Goal: Task Accomplishment & Management: Complete application form

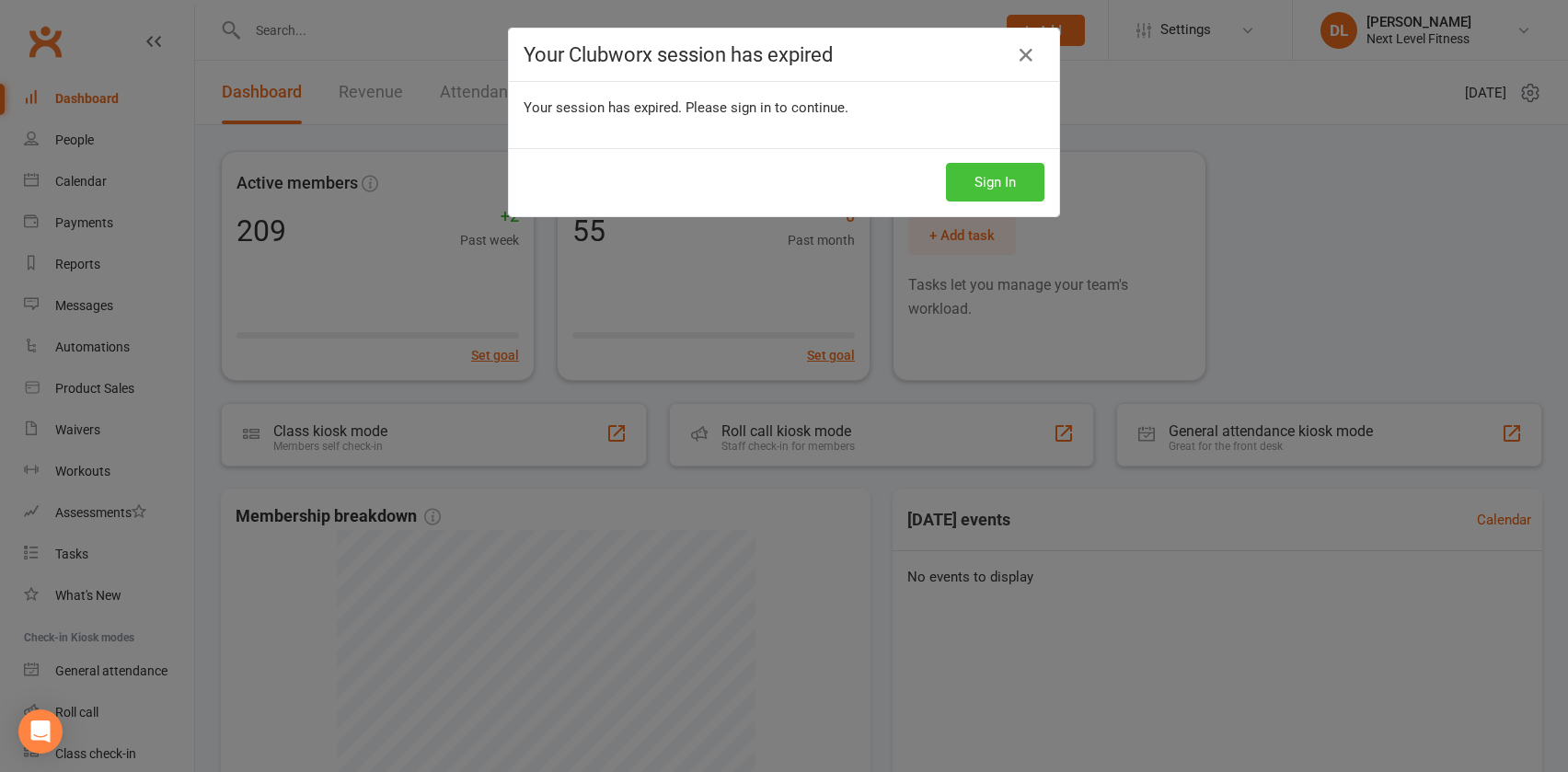
click at [993, 178] on button "Sign In" at bounding box center [995, 182] width 98 height 38
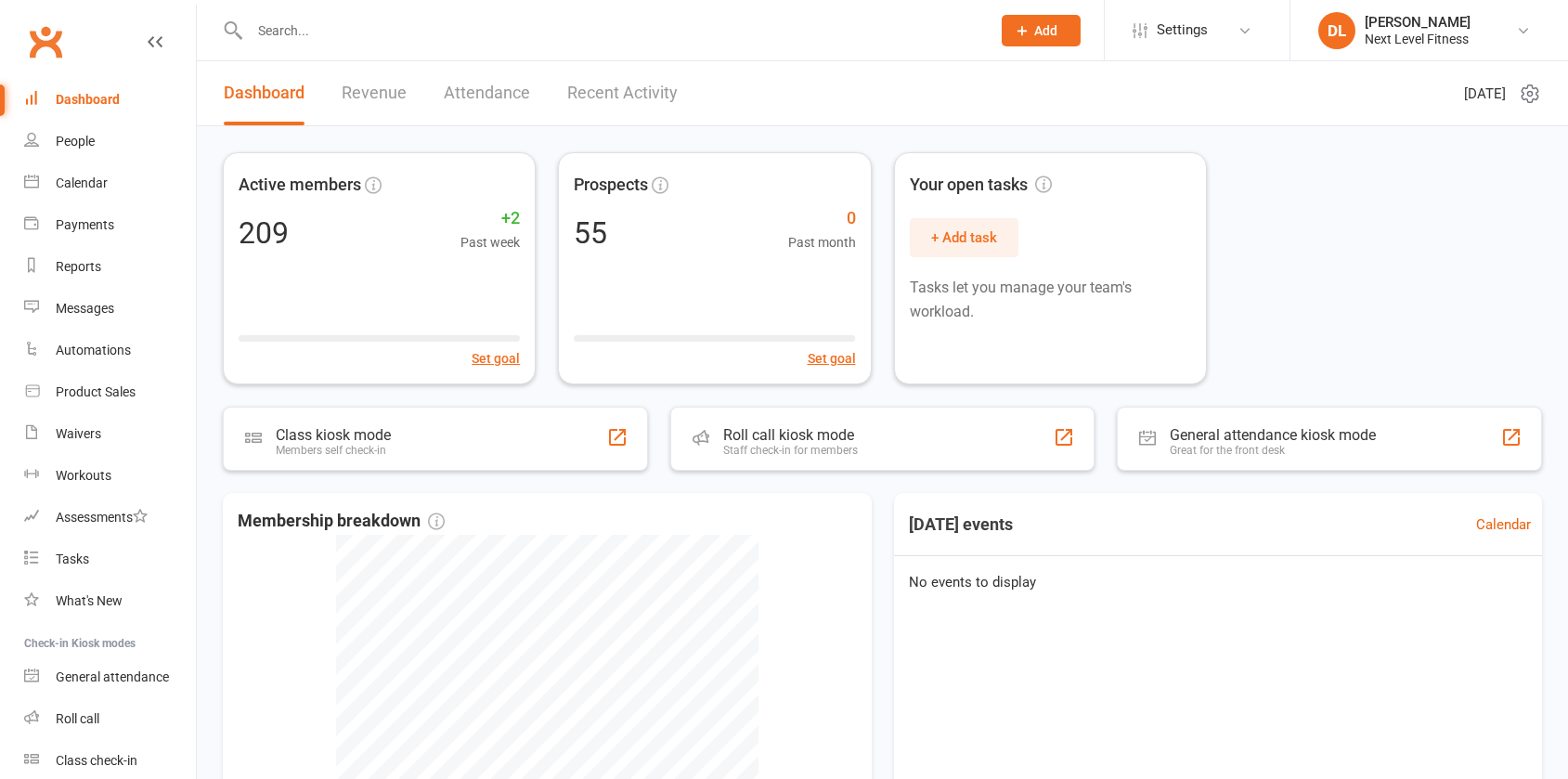
click at [1053, 28] on span "Add" at bounding box center [1045, 30] width 23 height 15
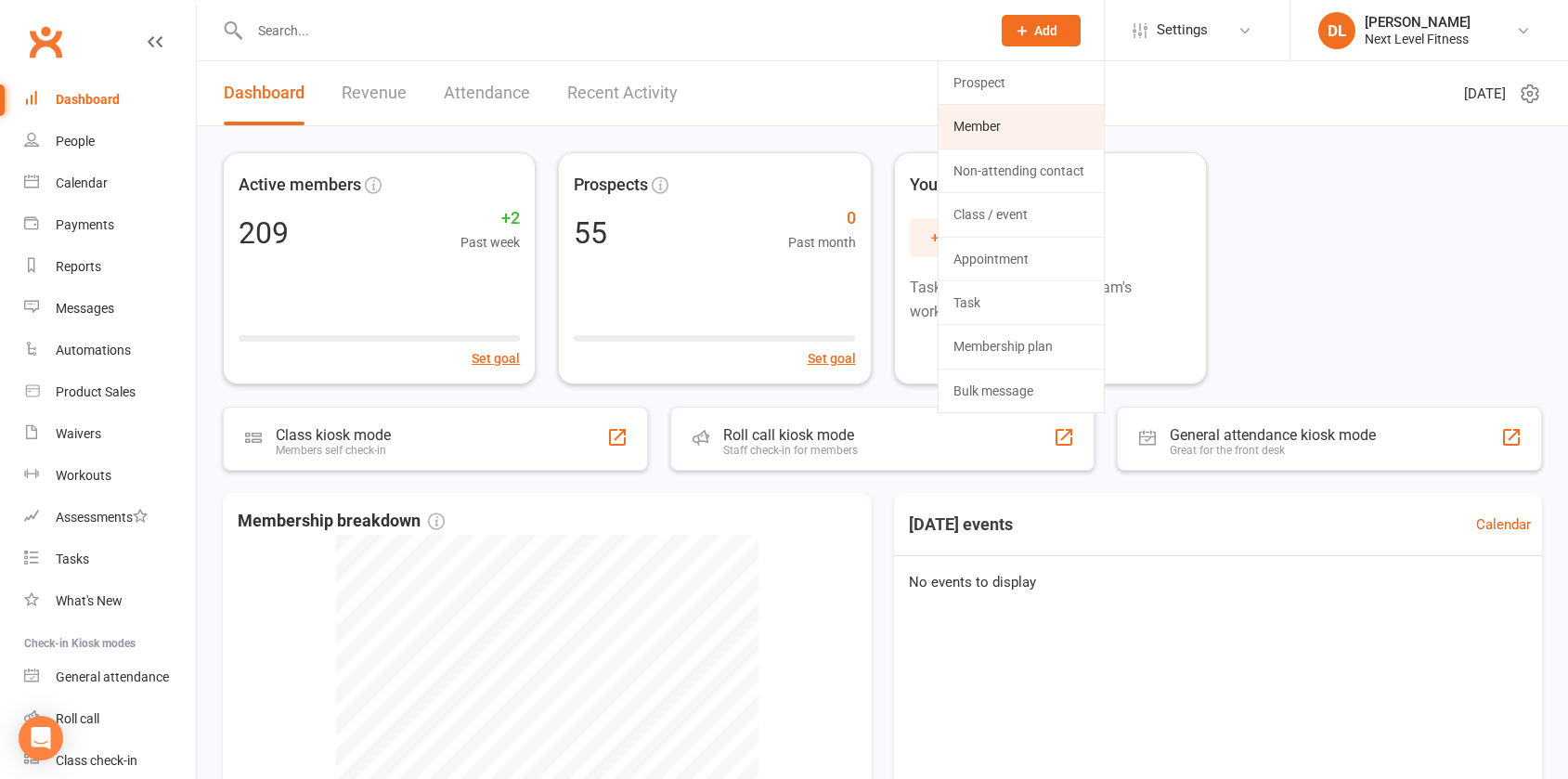
click at [1024, 125] on link "Member" at bounding box center [1021, 126] width 165 height 43
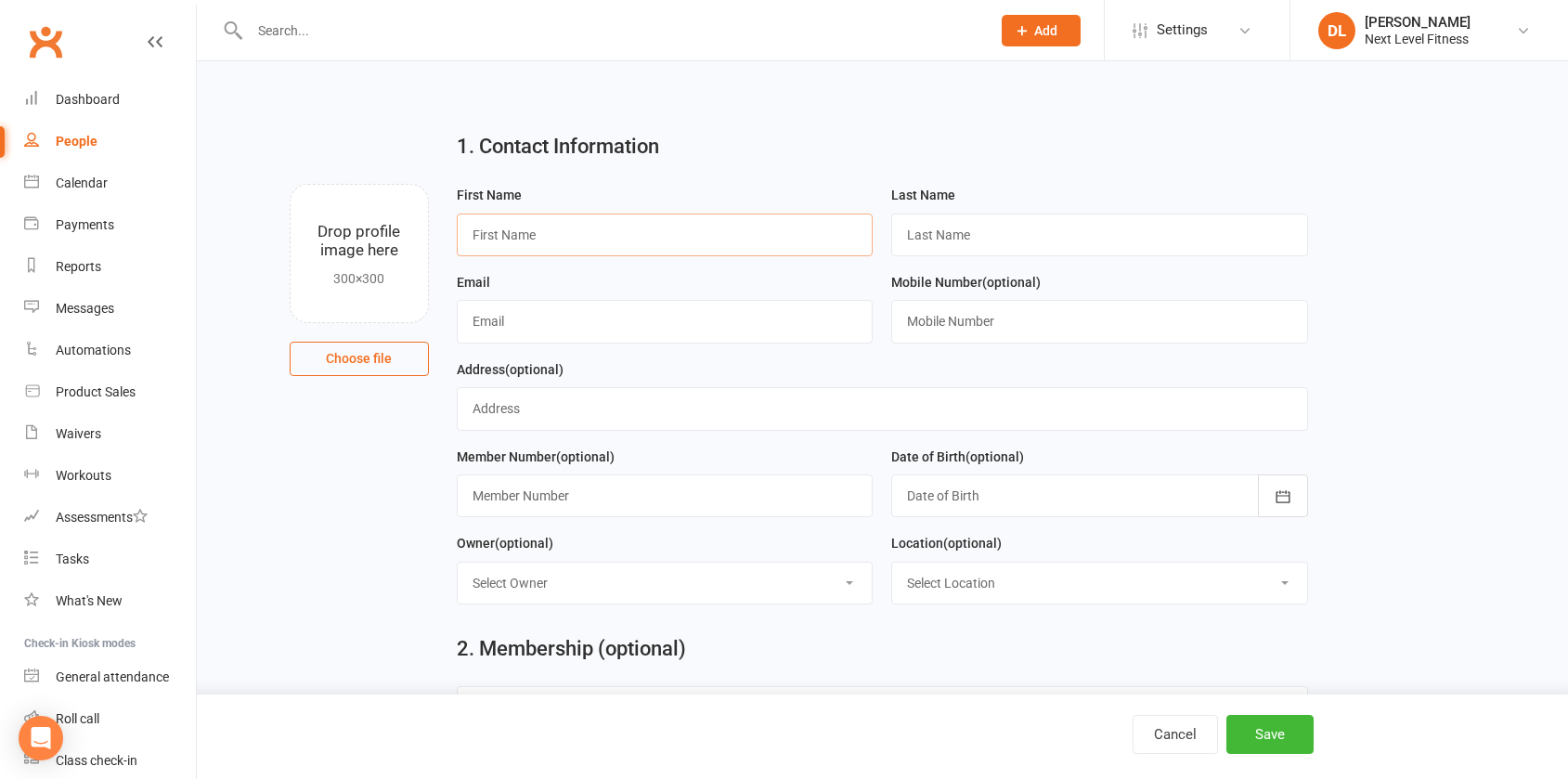
drag, startPoint x: 739, startPoint y: 231, endPoint x: 774, endPoint y: 236, distance: 35.4
click at [740, 233] on input "text" at bounding box center [665, 235] width 417 height 43
type input "Kohin"
click at [1007, 251] on input "text" at bounding box center [1100, 235] width 417 height 43
type input "[PERSON_NAME]"
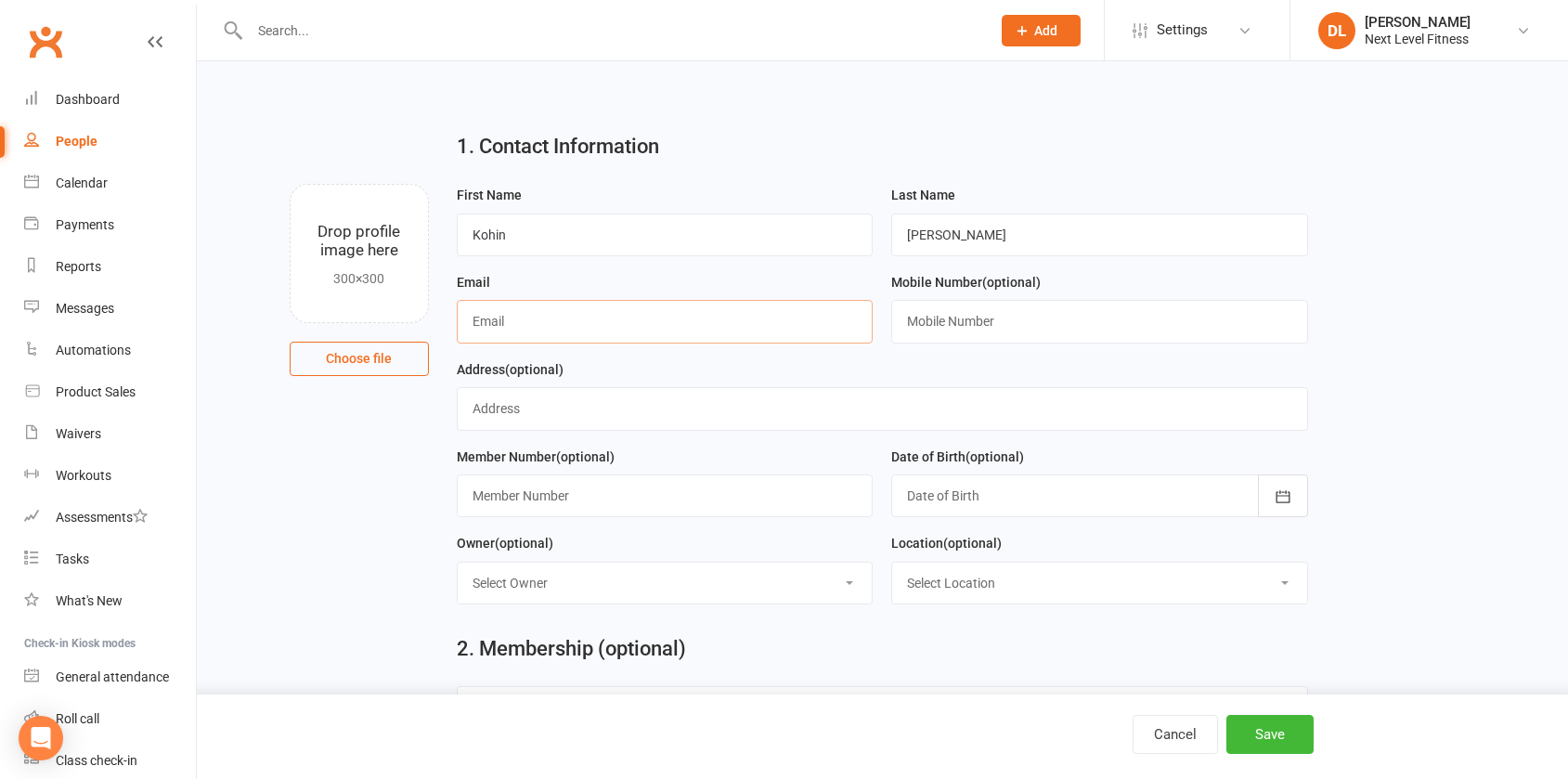
click at [487, 329] on input "text" at bounding box center [665, 321] width 417 height 43
type input "[EMAIL_ADDRESS][DOMAIN_NAME]"
click at [1000, 324] on input "text" at bounding box center [1100, 321] width 417 height 43
type input "0224118928"
click at [781, 414] on input "text" at bounding box center [882, 408] width 851 height 43
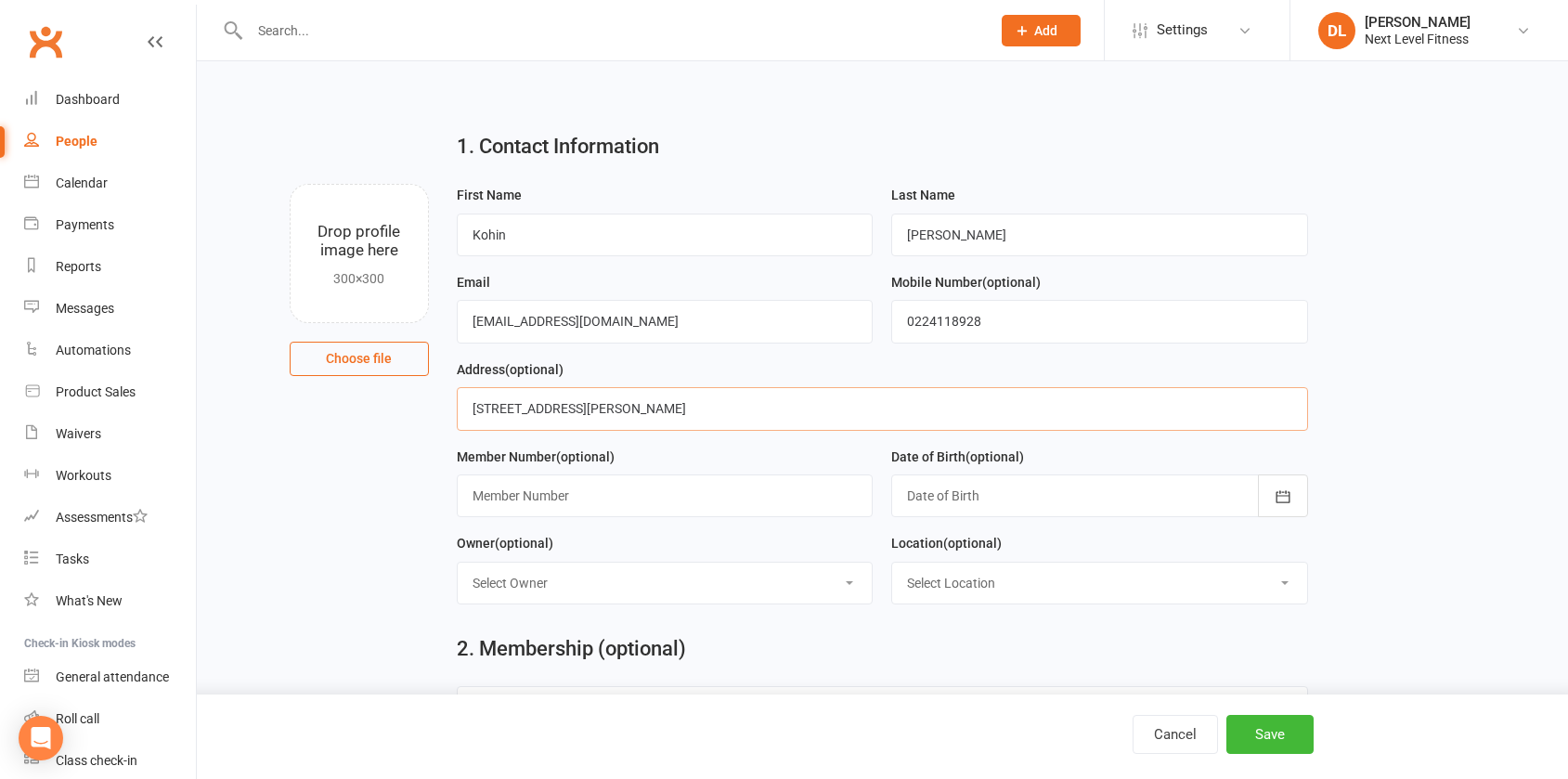
drag, startPoint x: 634, startPoint y: 414, endPoint x: 441, endPoint y: 424, distance: 193.3
click at [649, 419] on input "[STREET_ADDRESS][PERSON_NAME]" at bounding box center [882, 408] width 851 height 43
click at [711, 412] on input "[STREET_ADDRESS][PERSON_NAME]" at bounding box center [882, 408] width 851 height 43
paste input "4312"
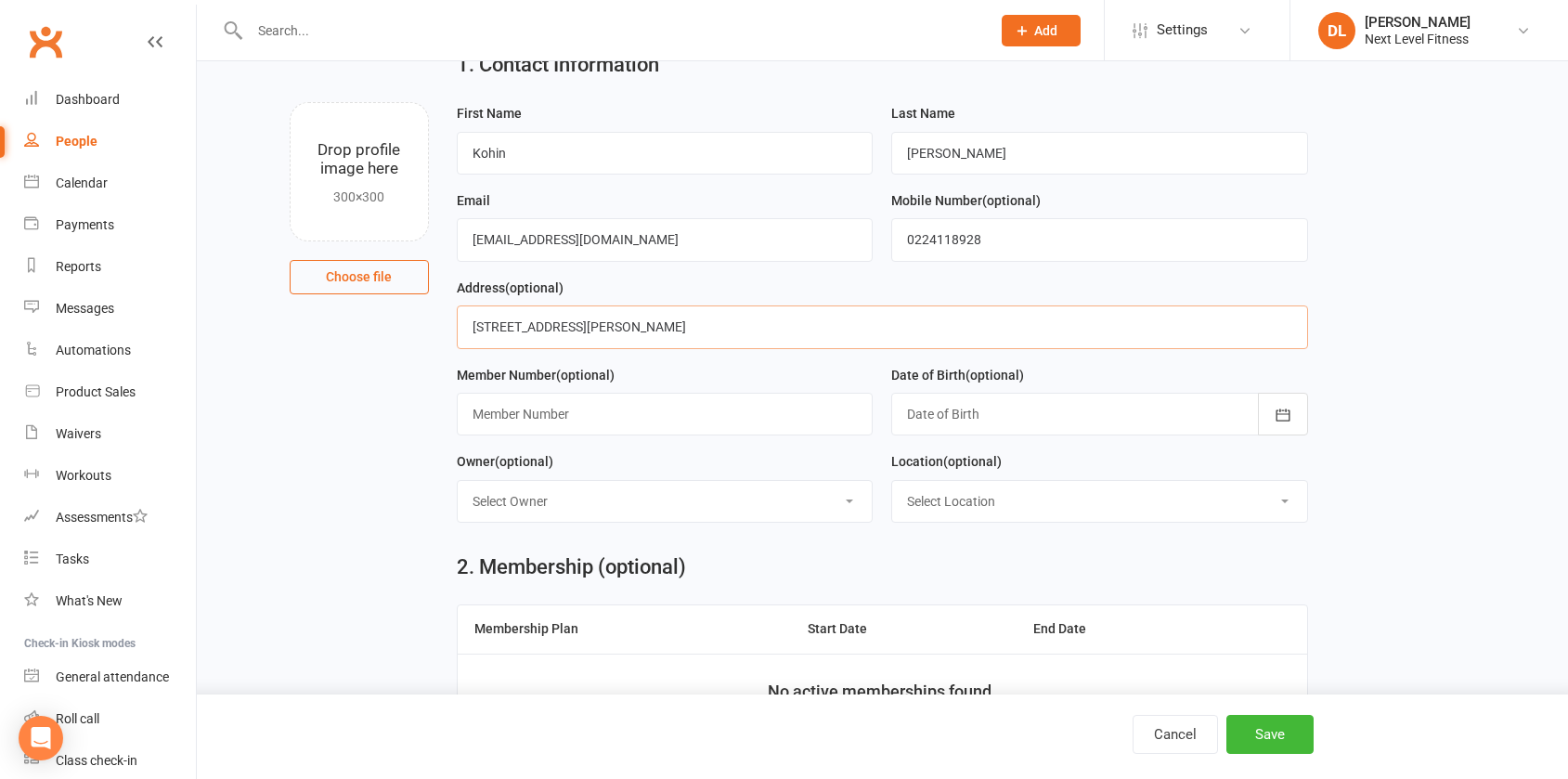
scroll to position [93, 0]
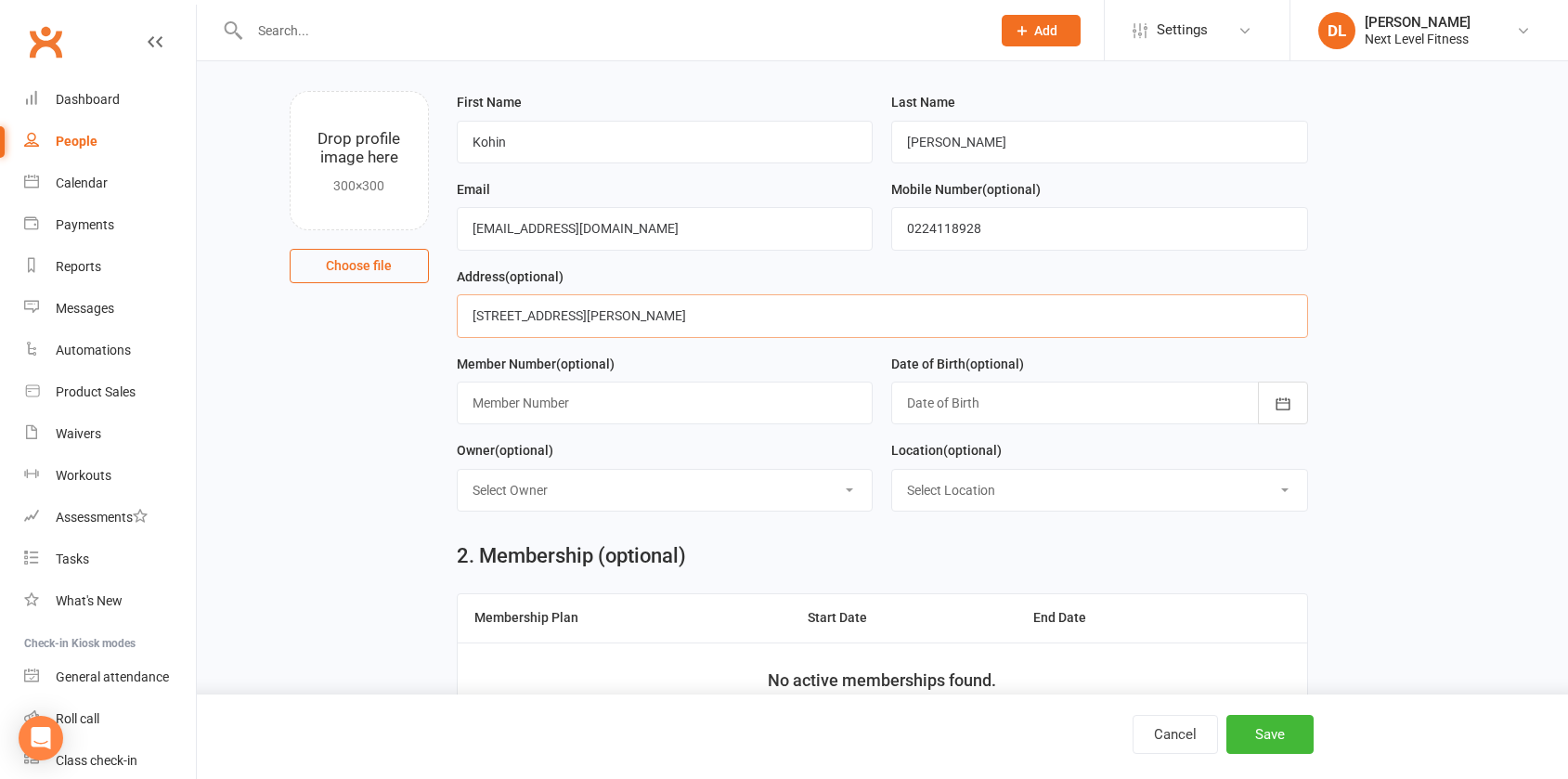
type input "[STREET_ADDRESS][PERSON_NAME]"
click at [1023, 408] on div at bounding box center [1100, 403] width 417 height 43
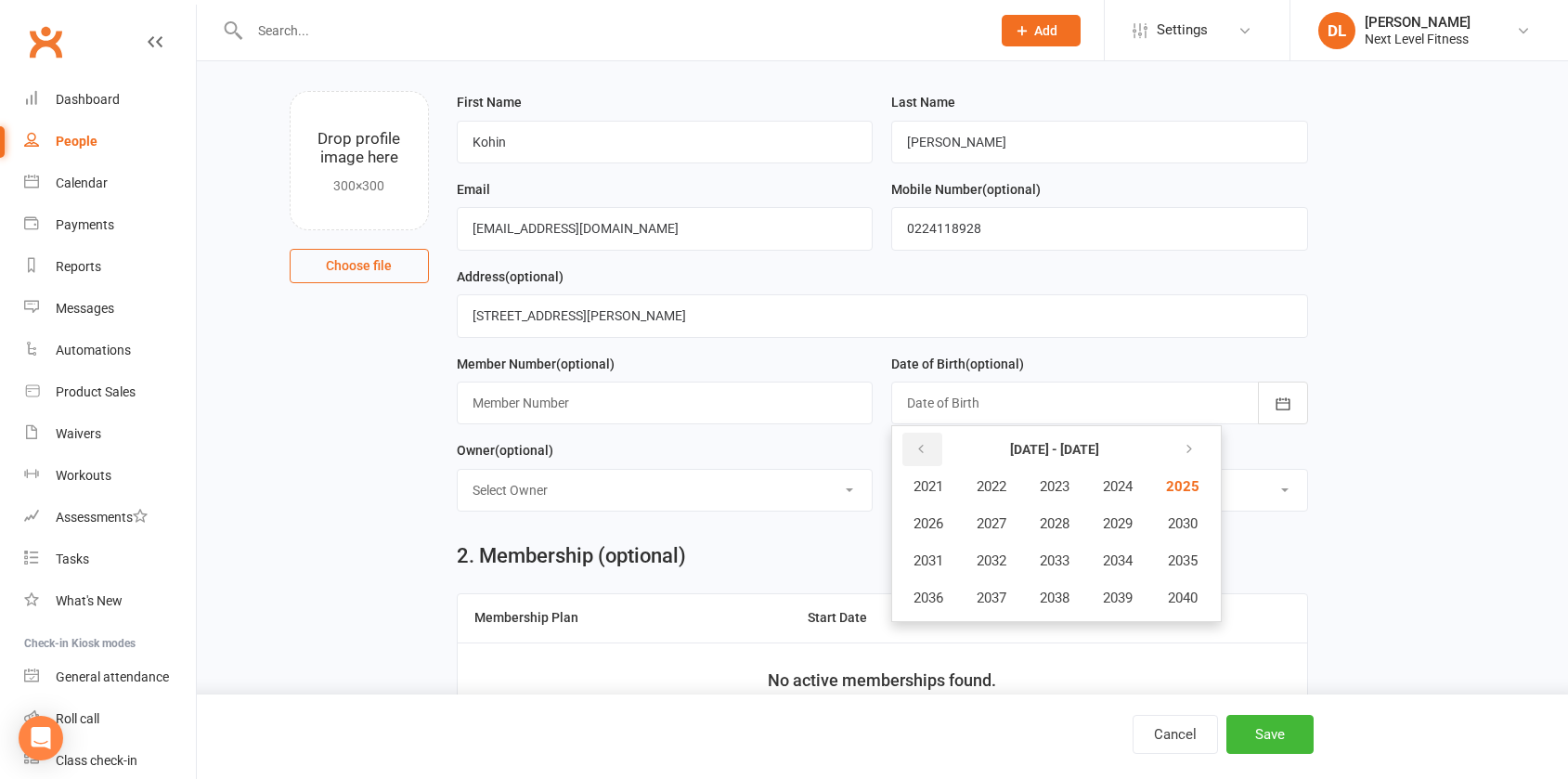
click at [929, 459] on button "button" at bounding box center [921, 449] width 40 height 33
click at [1182, 489] on span "2005" at bounding box center [1180, 486] width 30 height 16
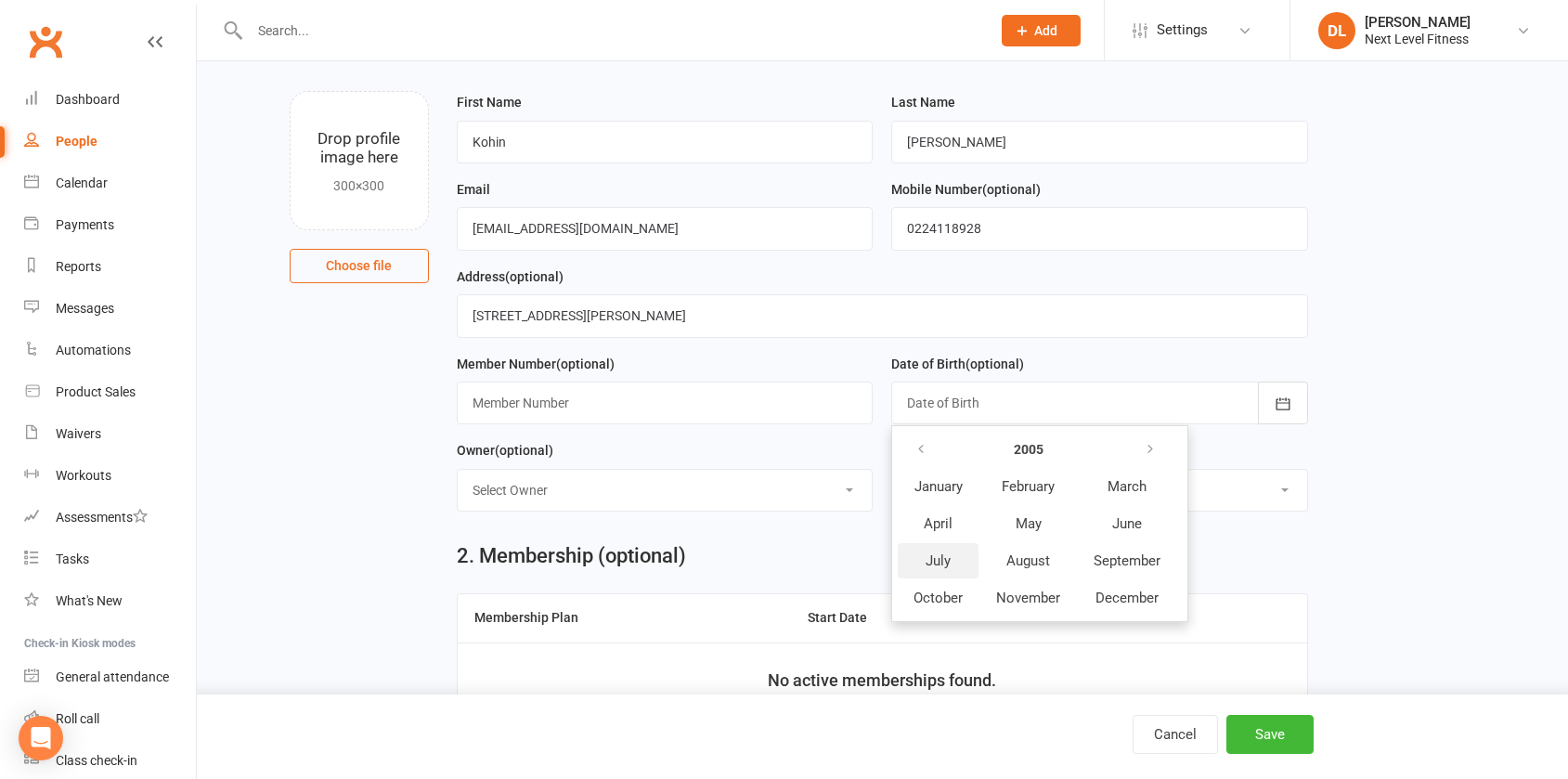
click at [962, 566] on button "July" at bounding box center [938, 561] width 80 height 35
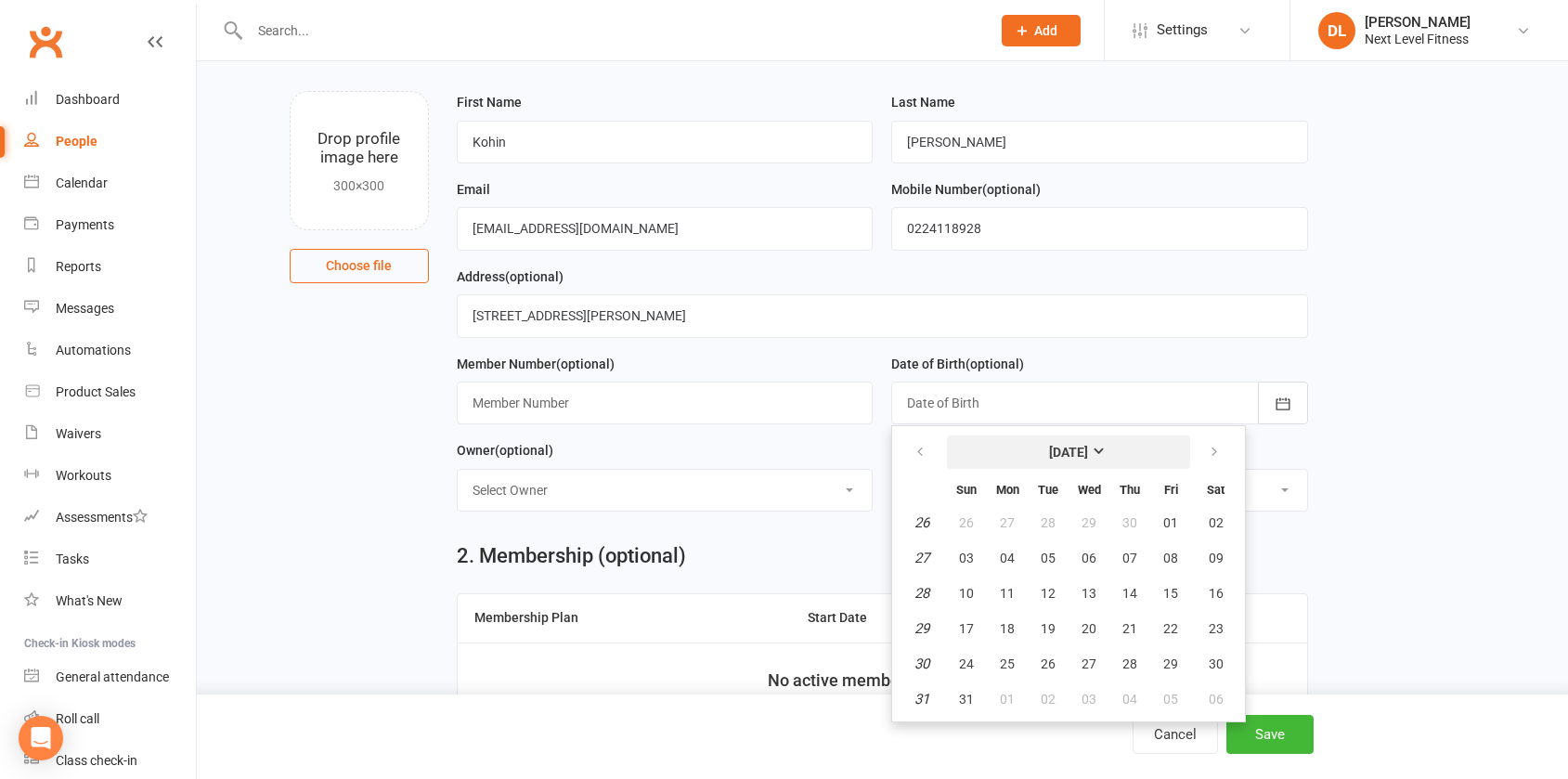
click at [1068, 466] on button "[DATE]" at bounding box center [1068, 452] width 243 height 33
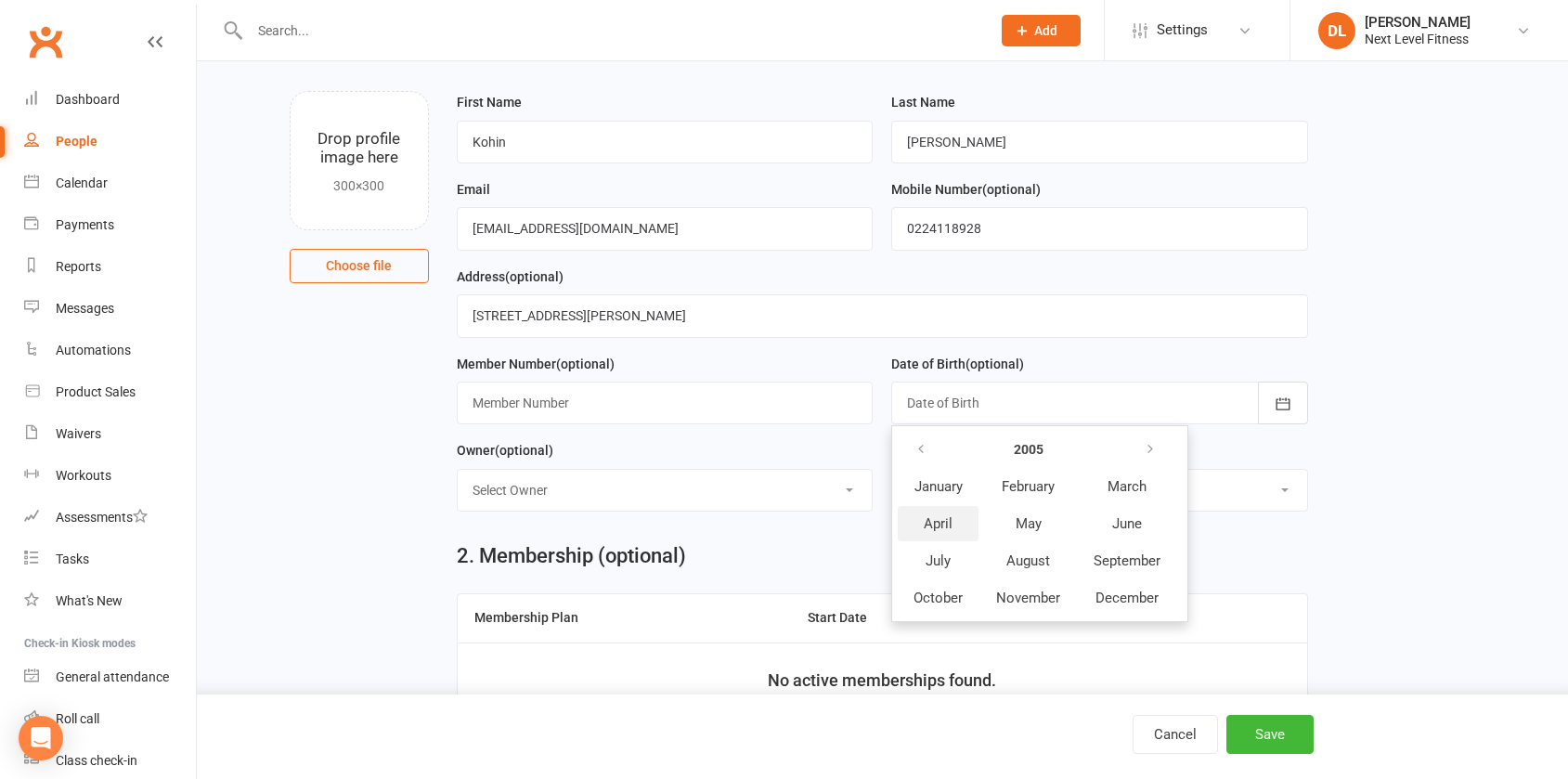
click at [957, 524] on button "April" at bounding box center [938, 524] width 80 height 35
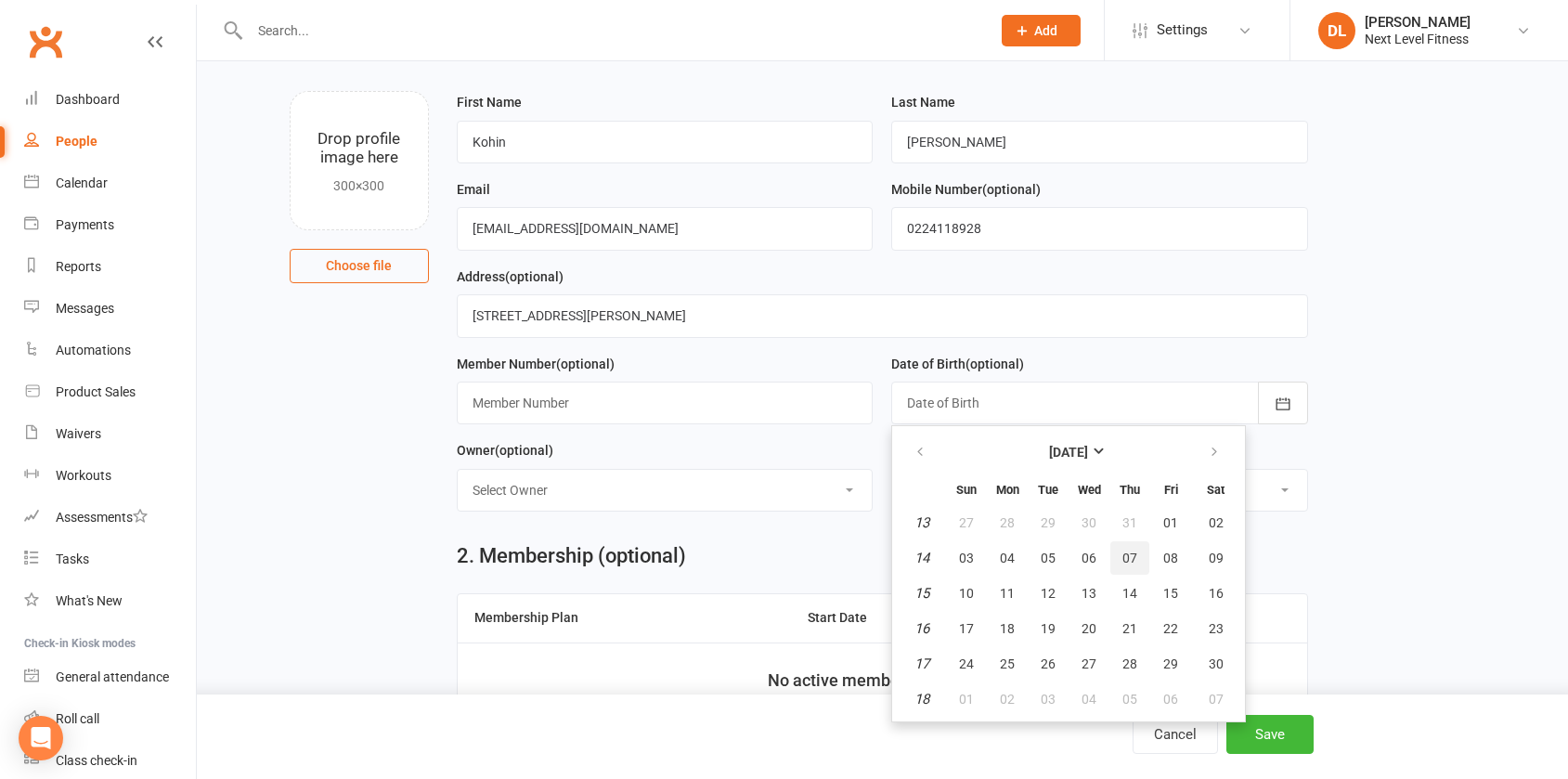
click at [1123, 564] on span "07" at bounding box center [1129, 558] width 15 height 15
type input "[DATE]"
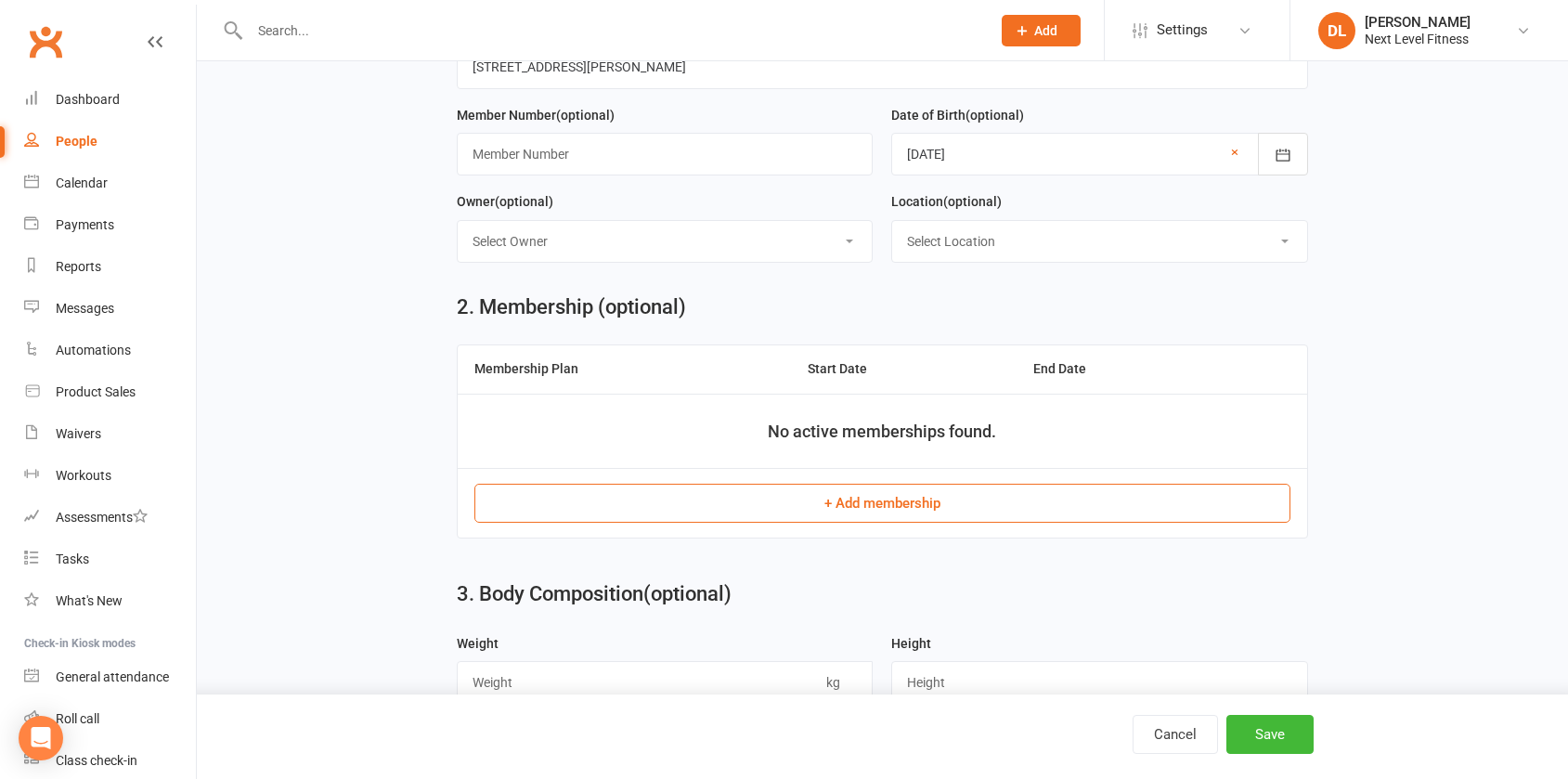
scroll to position [372, 0]
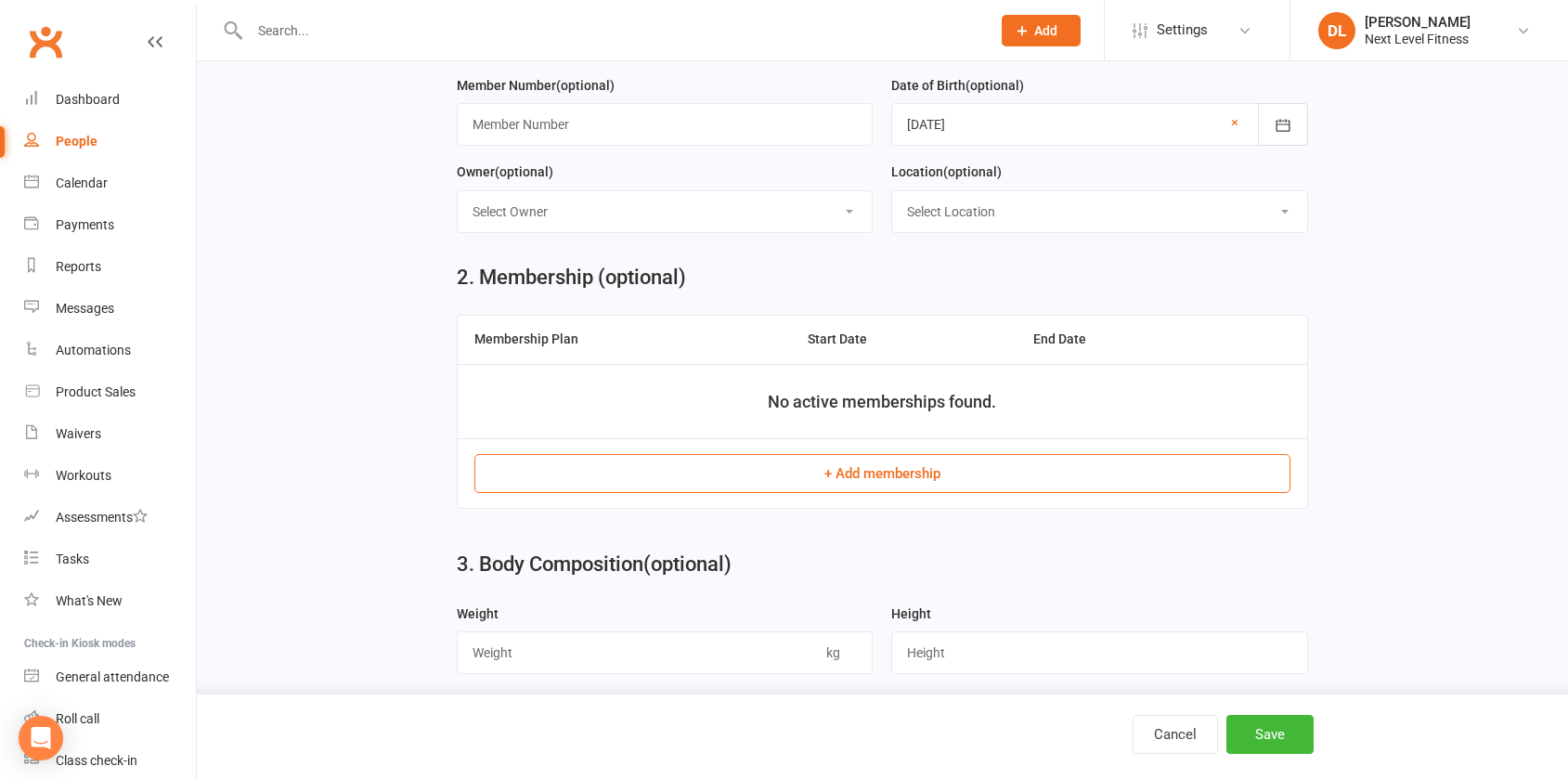
click at [856, 492] on button "+ Add membership" at bounding box center [881, 473] width 816 height 39
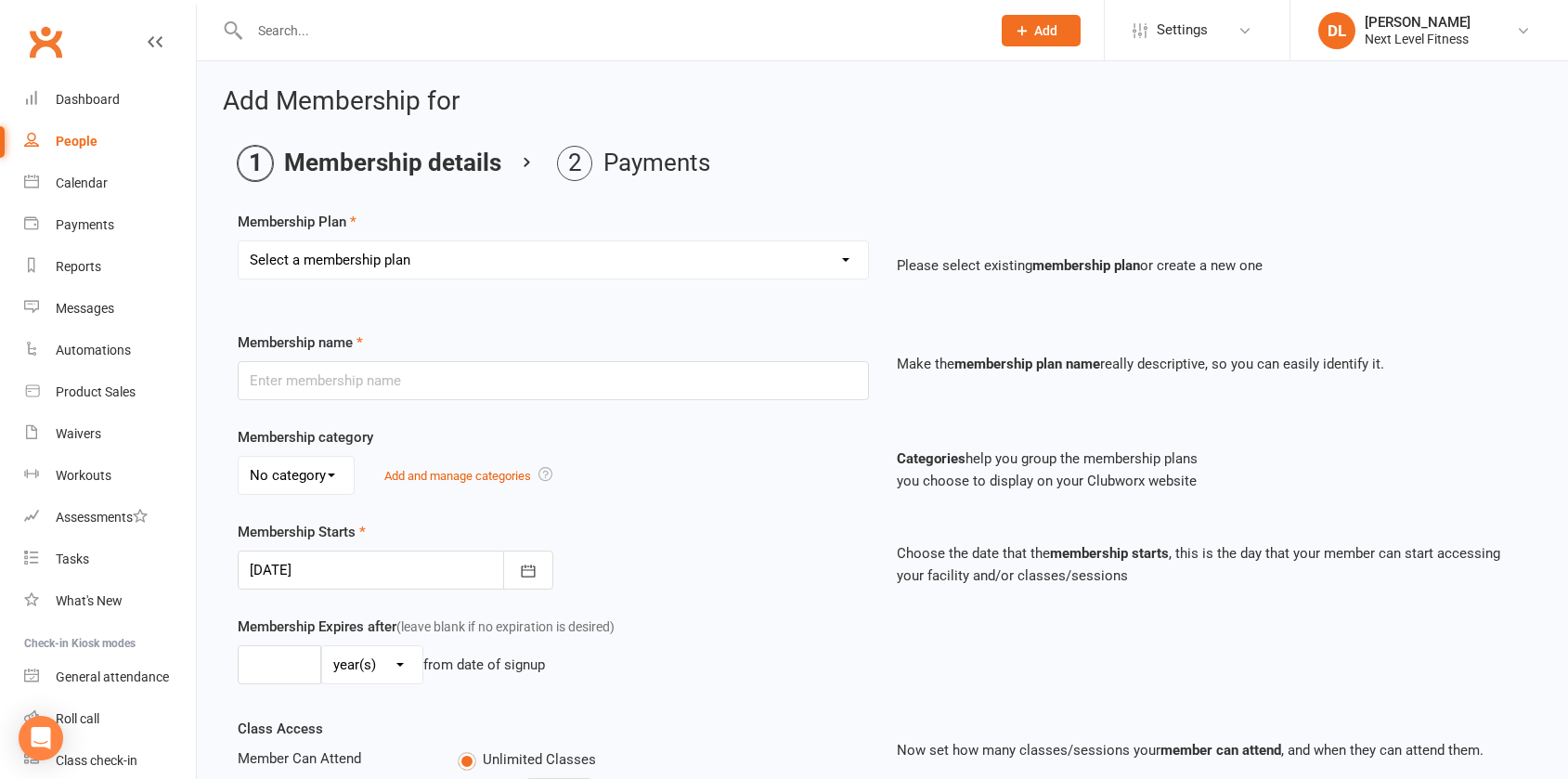
click at [455, 269] on select "Select a membership plan Create new Membership Plan Level 1 x 3 Months Level 1 …" at bounding box center [553, 260] width 629 height 37
select select "37"
click at [239, 242] on select "Select a membership plan Create new Membership Plan Level 1 x 3 Months Level 1 …" at bounding box center [553, 260] width 629 height 37
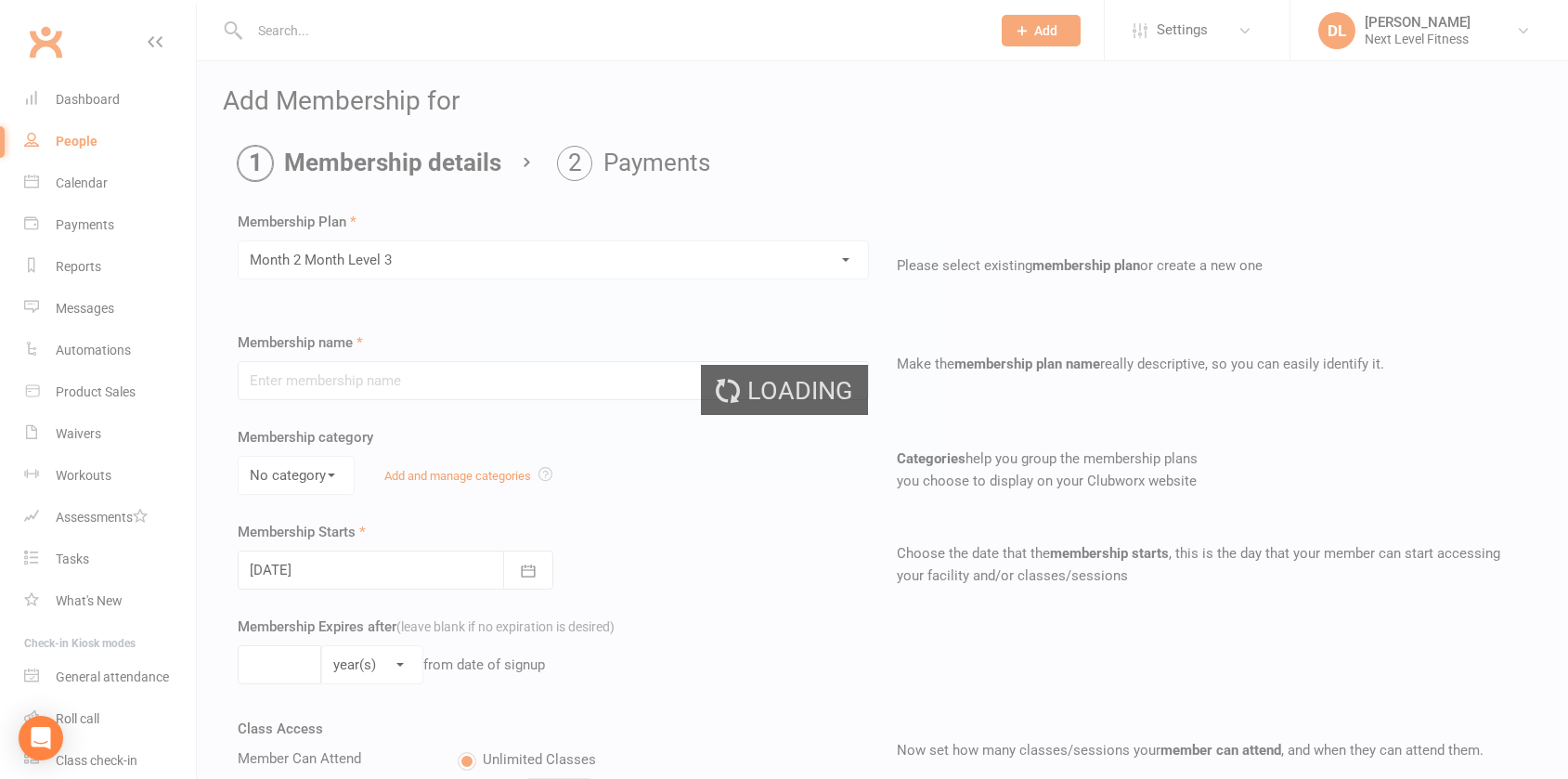
type input "Month 2 Month Level 3"
type input "0"
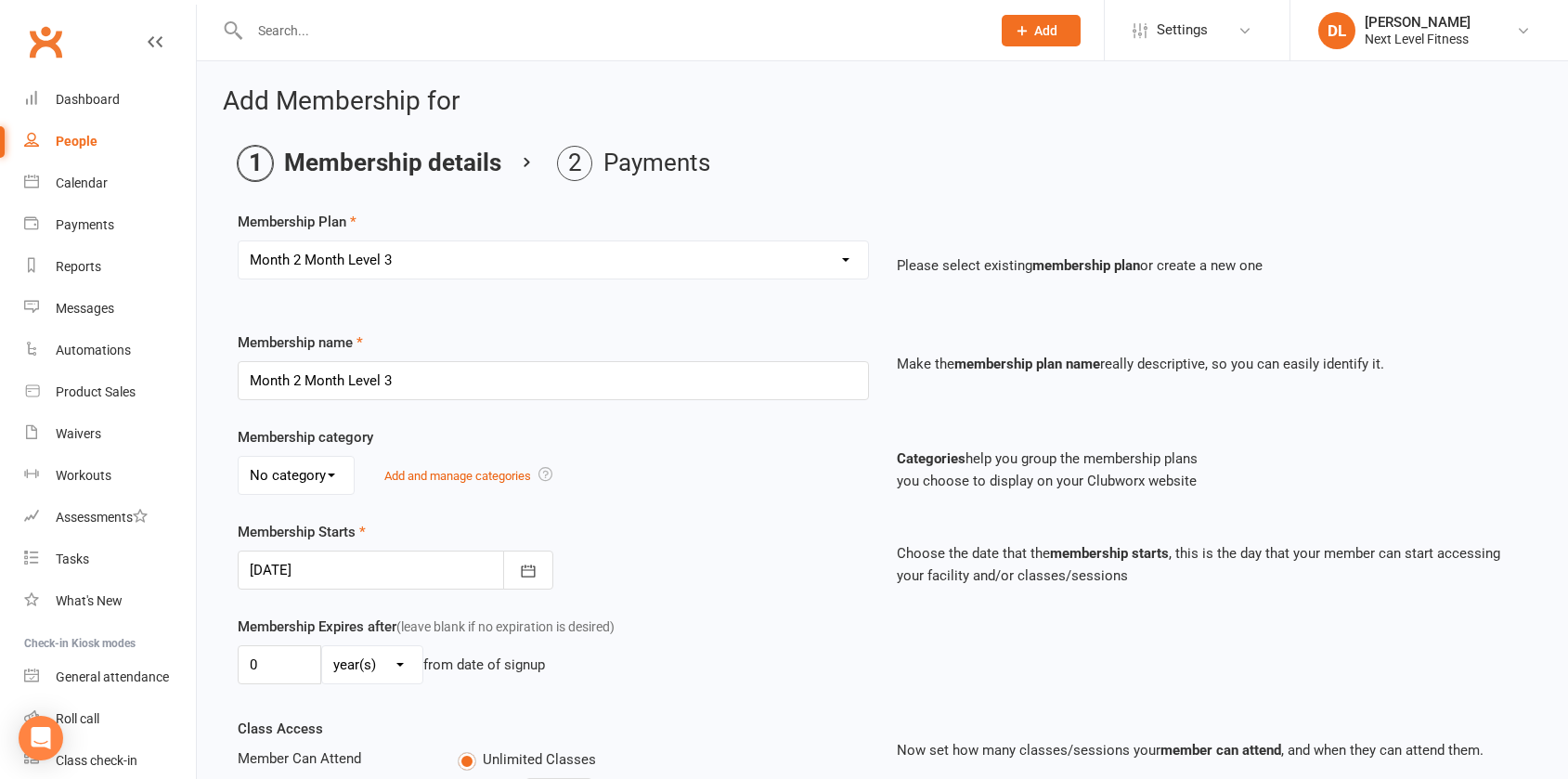
click at [341, 481] on select "No category General" at bounding box center [296, 475] width 115 height 37
click at [341, 480] on select "No category General" at bounding box center [296, 475] width 115 height 37
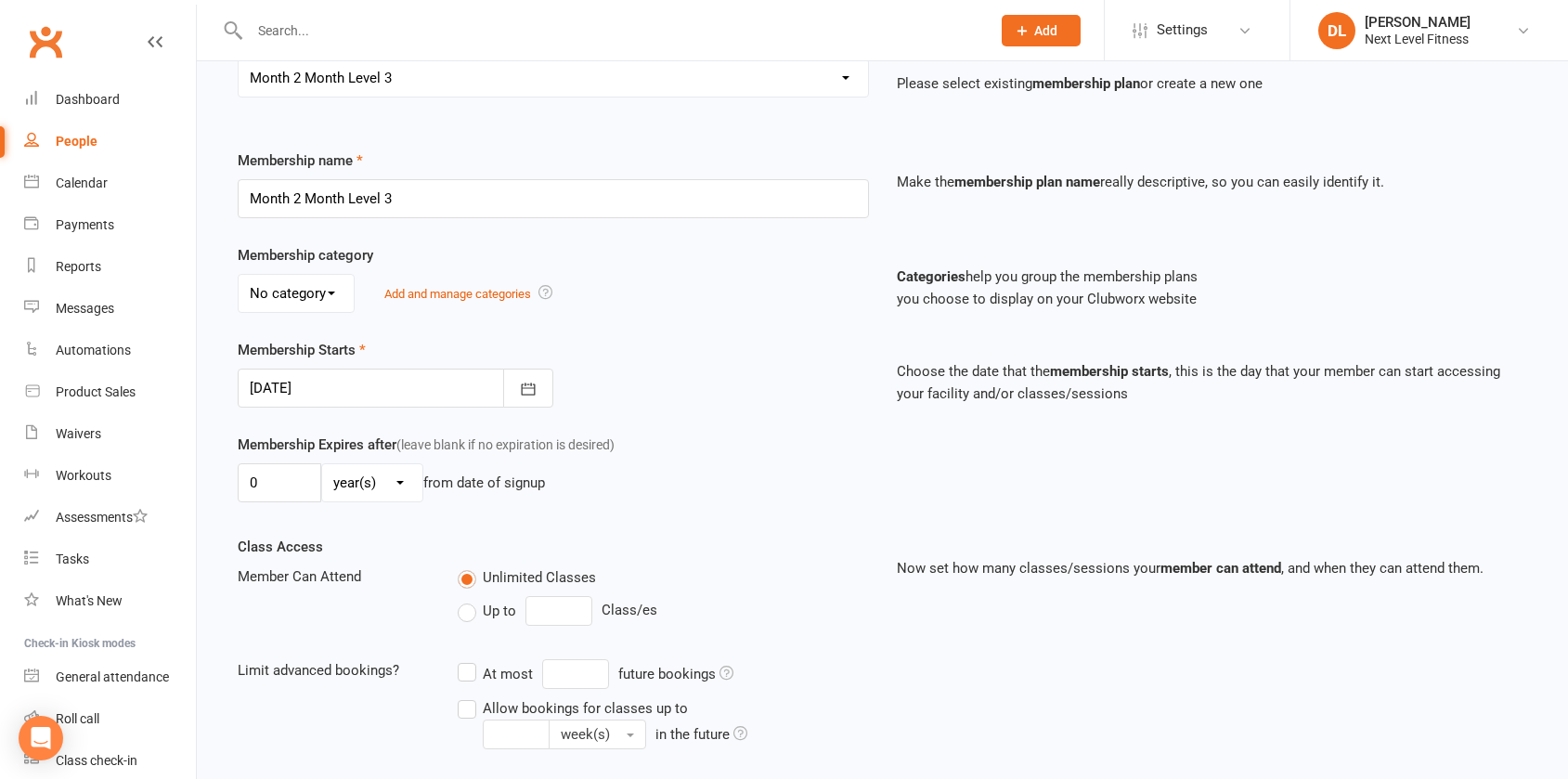
scroll to position [185, 0]
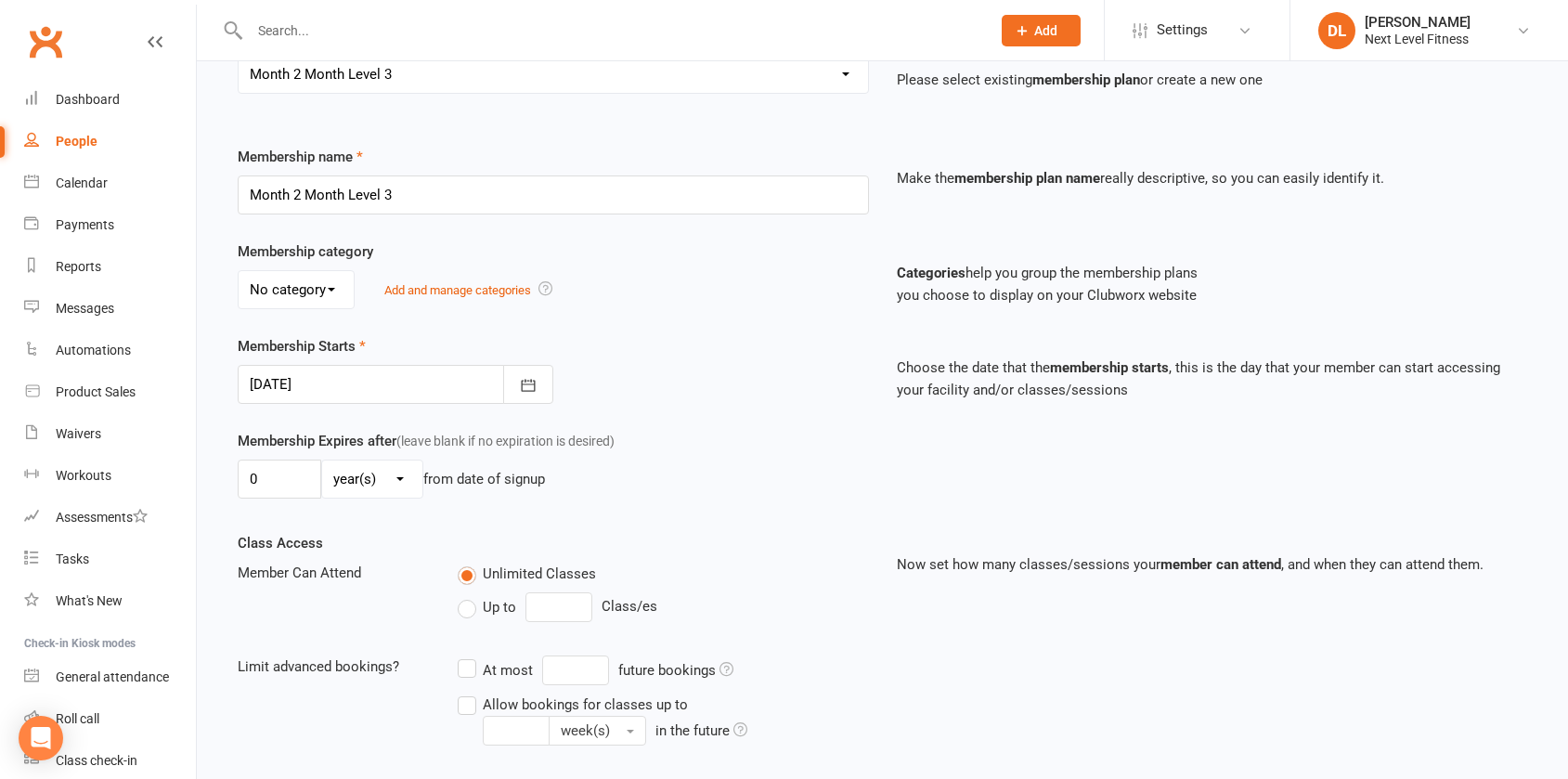
click at [273, 395] on div at bounding box center [395, 384] width 315 height 39
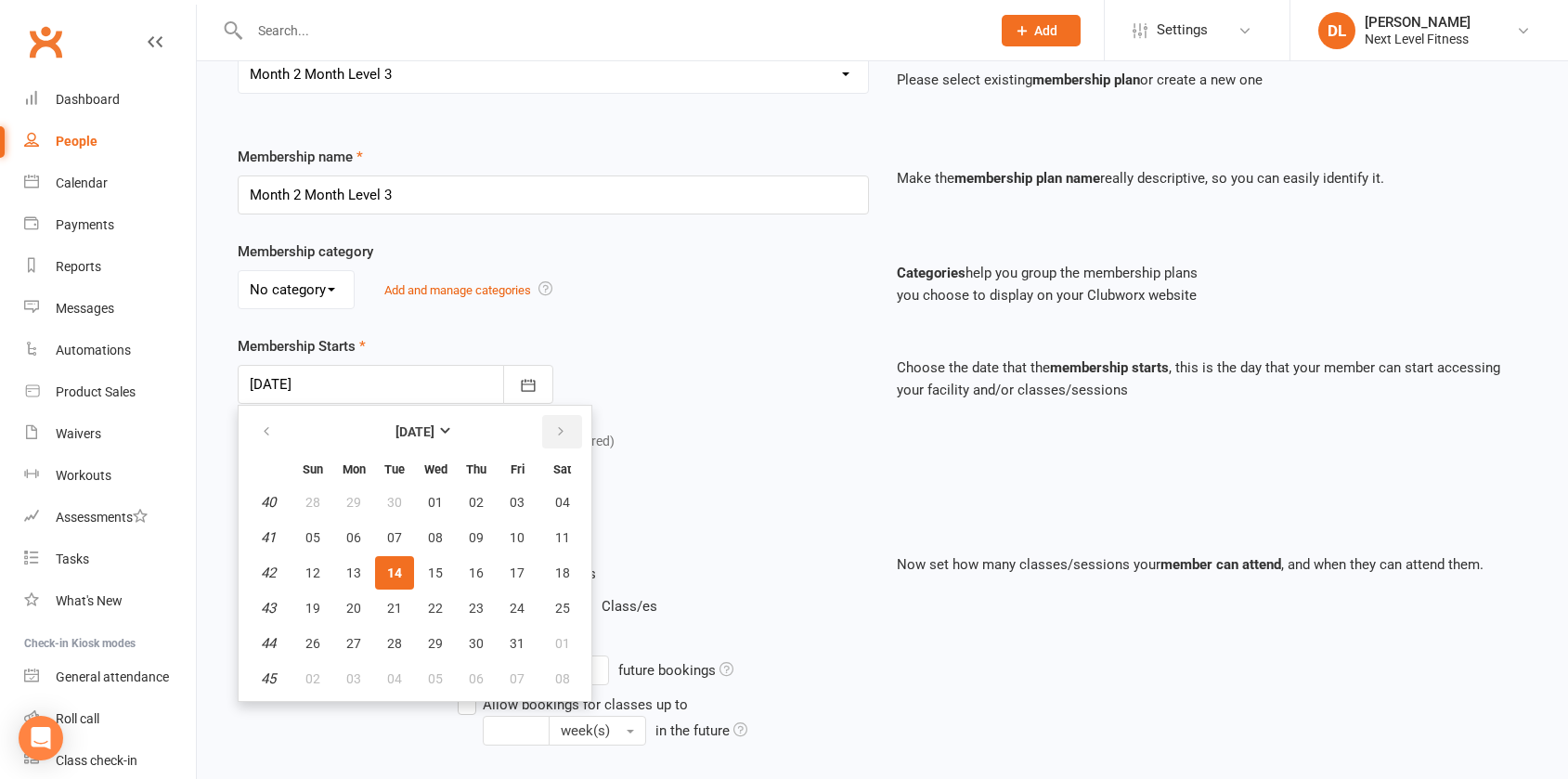
click at [567, 433] on button "button" at bounding box center [561, 432] width 40 height 33
click at [276, 435] on button "button" at bounding box center [268, 432] width 40 height 33
click at [400, 604] on span "21" at bounding box center [394, 607] width 15 height 15
type input "[DATE]"
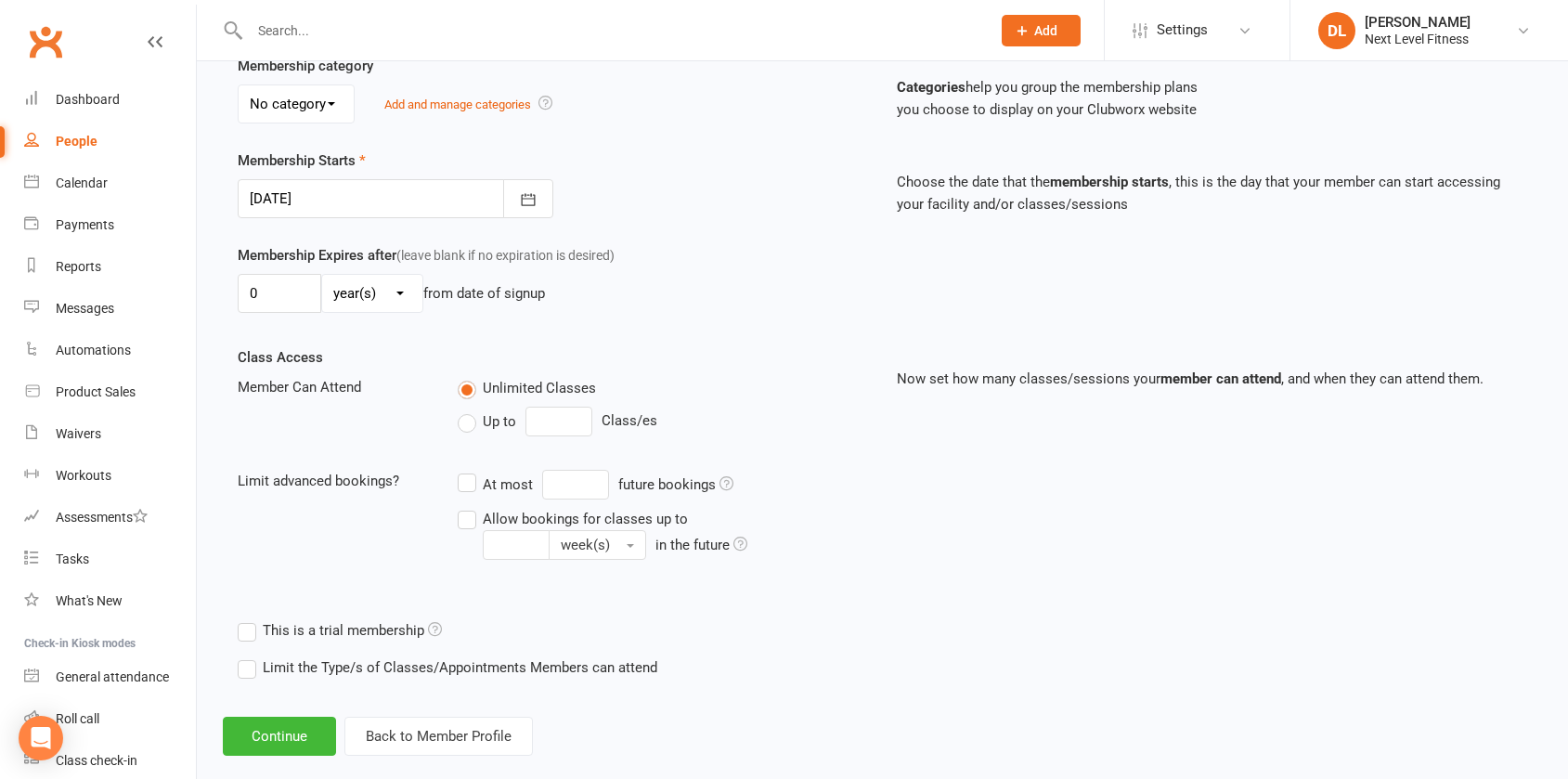
scroll to position [401, 0]
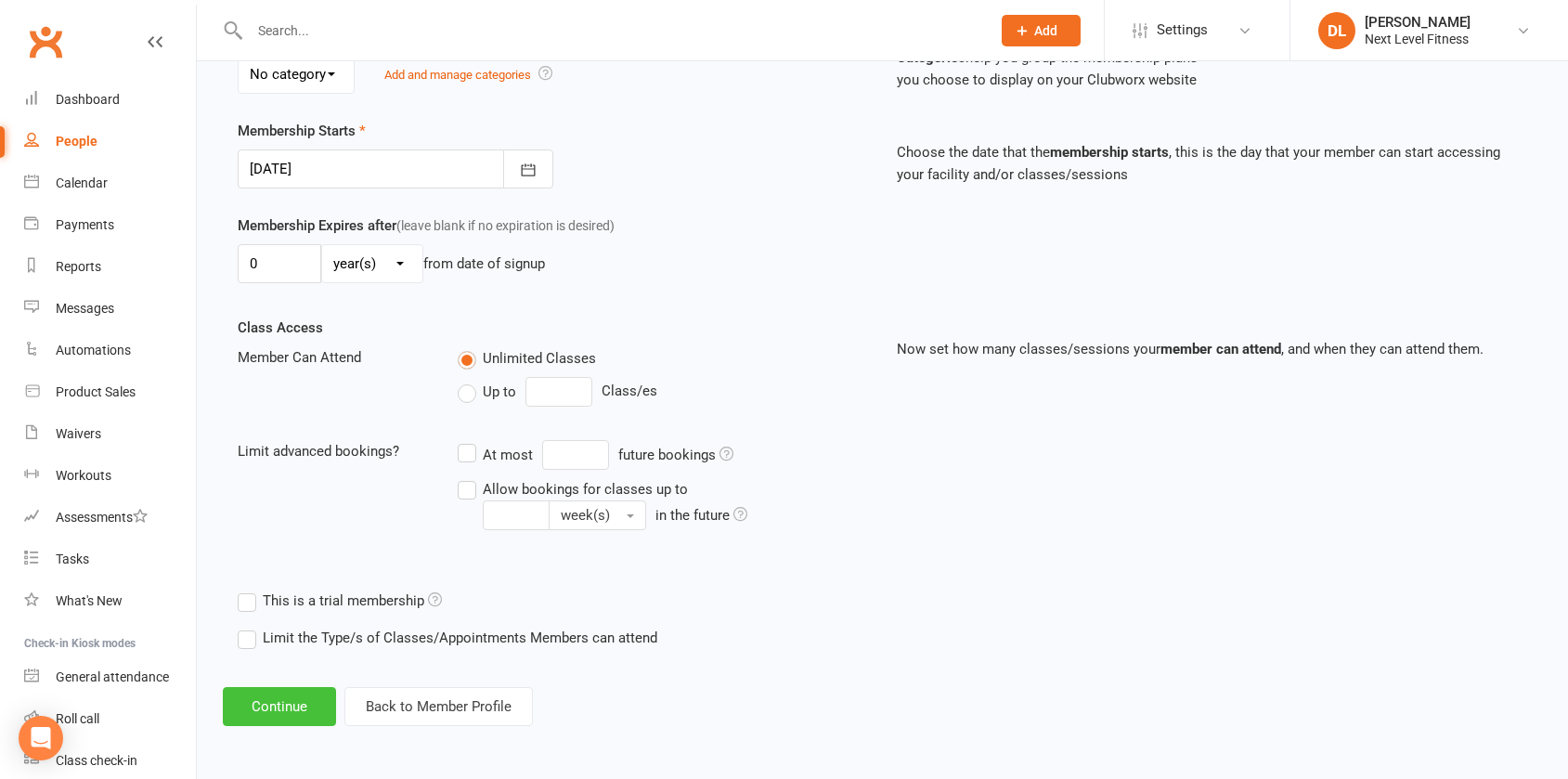
click at [290, 699] on button "Continue" at bounding box center [279, 706] width 113 height 39
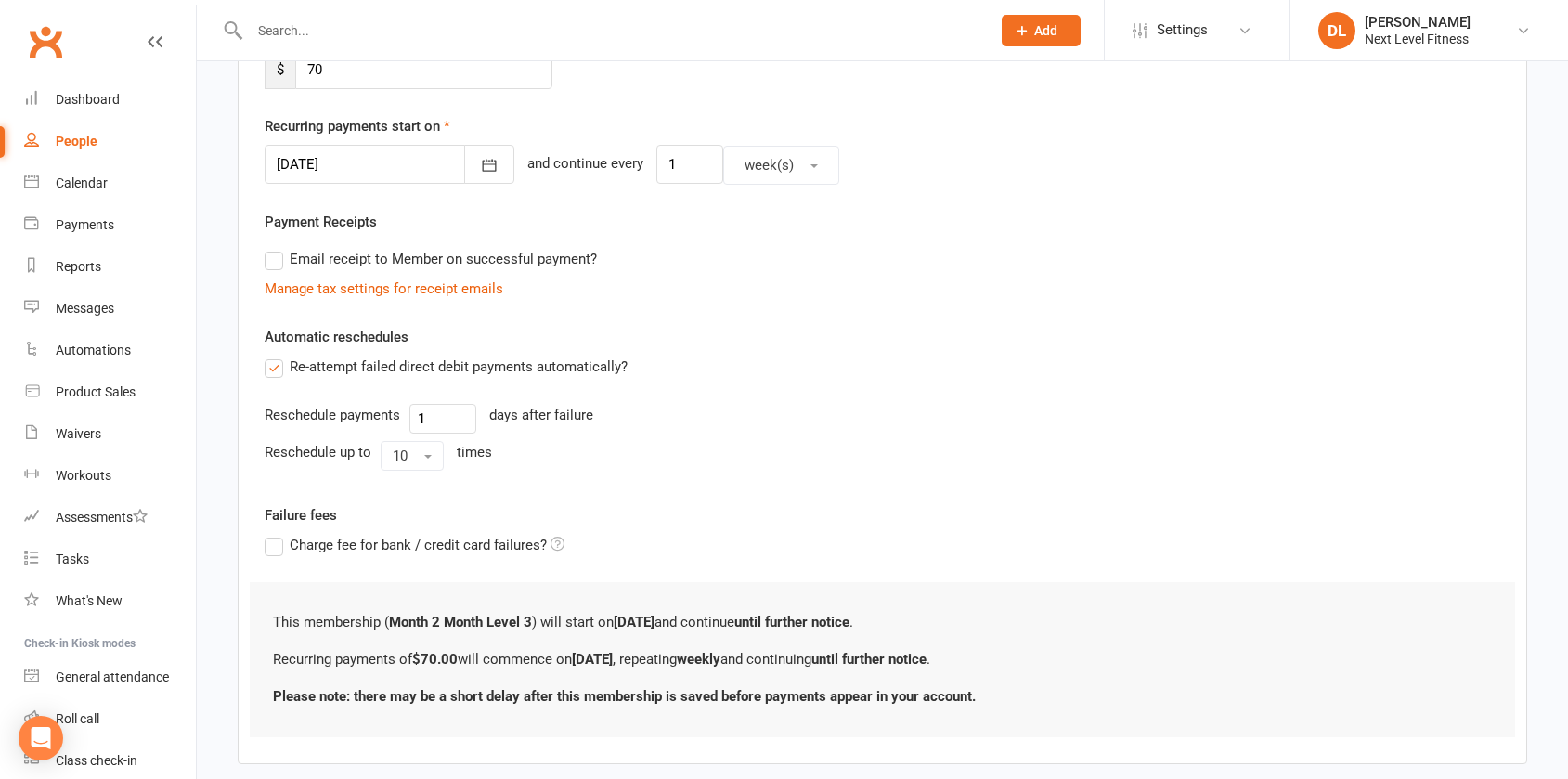
scroll to position [0, 0]
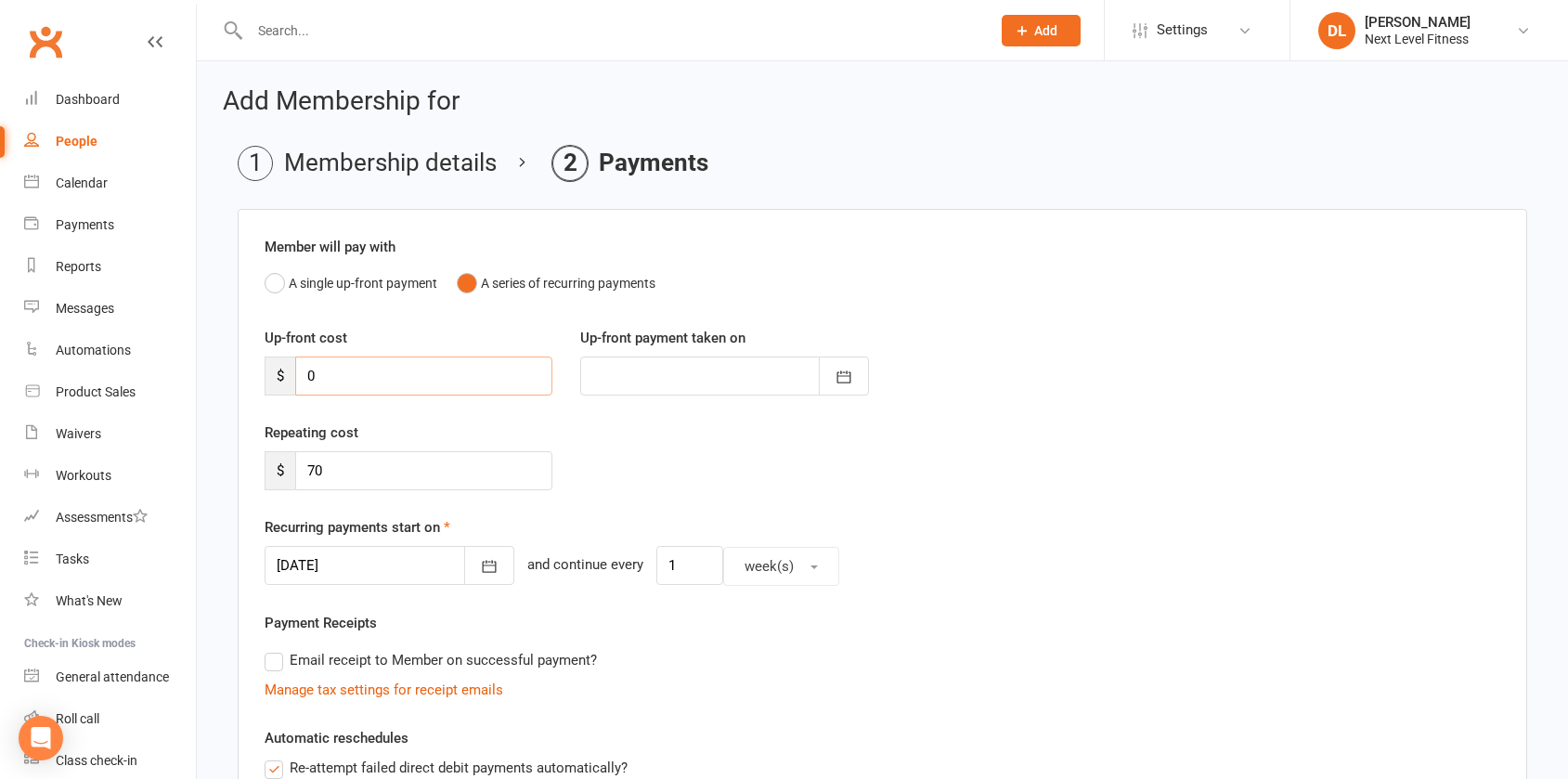
click at [396, 378] on input "0" at bounding box center [423, 376] width 257 height 39
click at [673, 476] on div "Repeating cost $ 70" at bounding box center [881, 470] width 1264 height 95
click at [739, 379] on div at bounding box center [723, 376] width 288 height 39
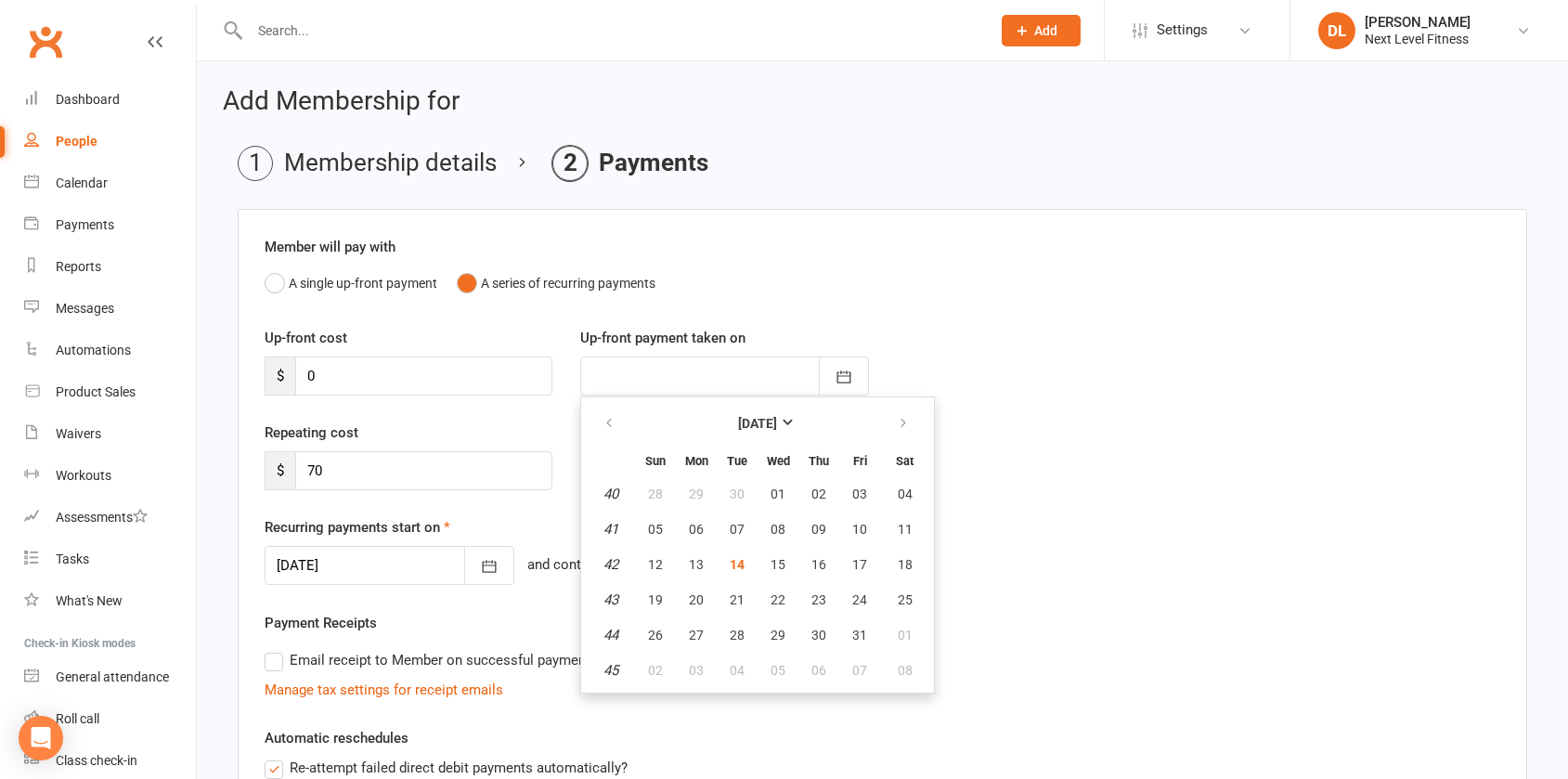
click at [959, 326] on div "Member will pay with A single up-front payment A series of recurring payments U…" at bounding box center [881, 687] width 1289 height 957
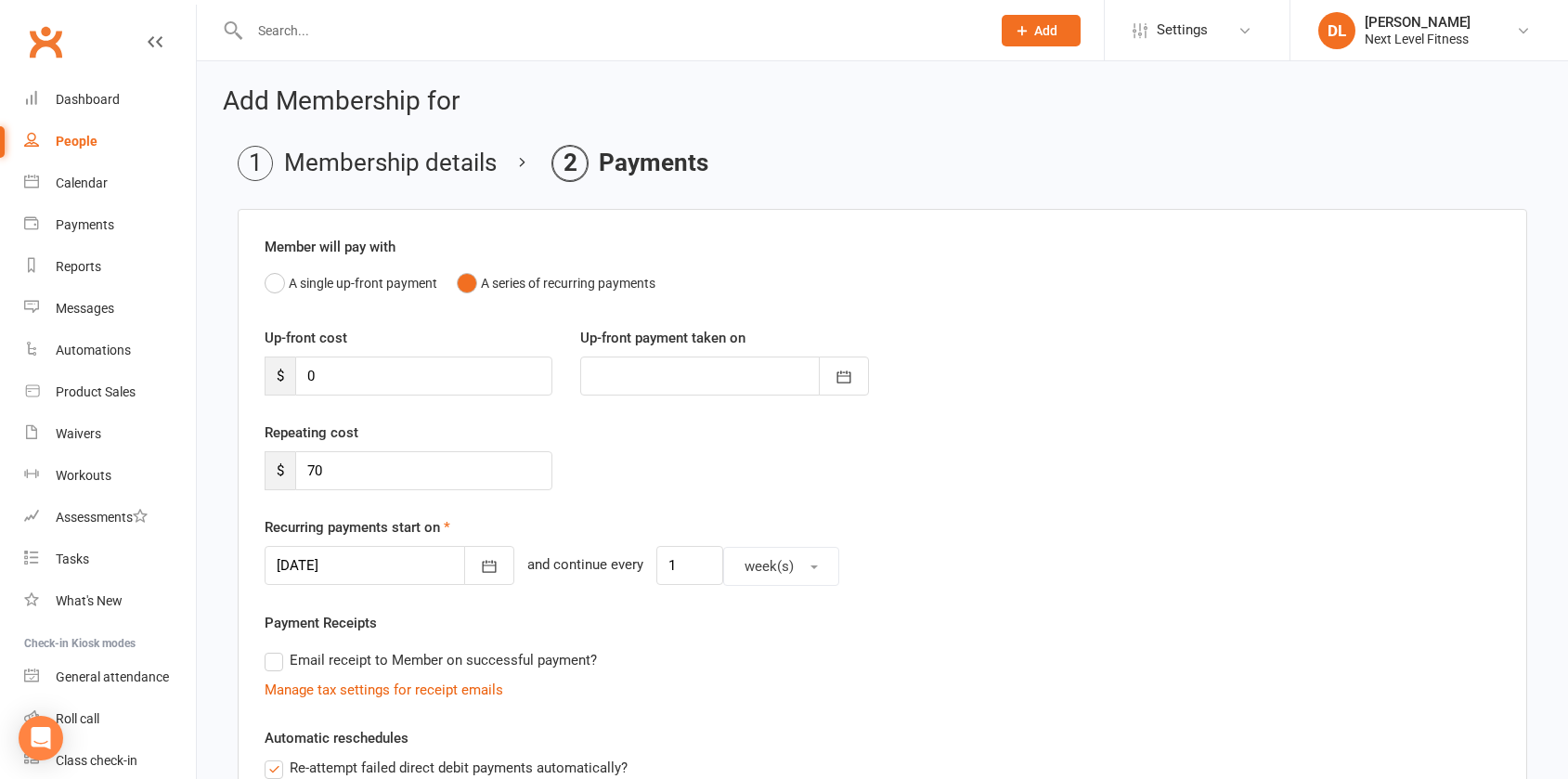
click at [366, 568] on div at bounding box center [389, 566] width 249 height 39
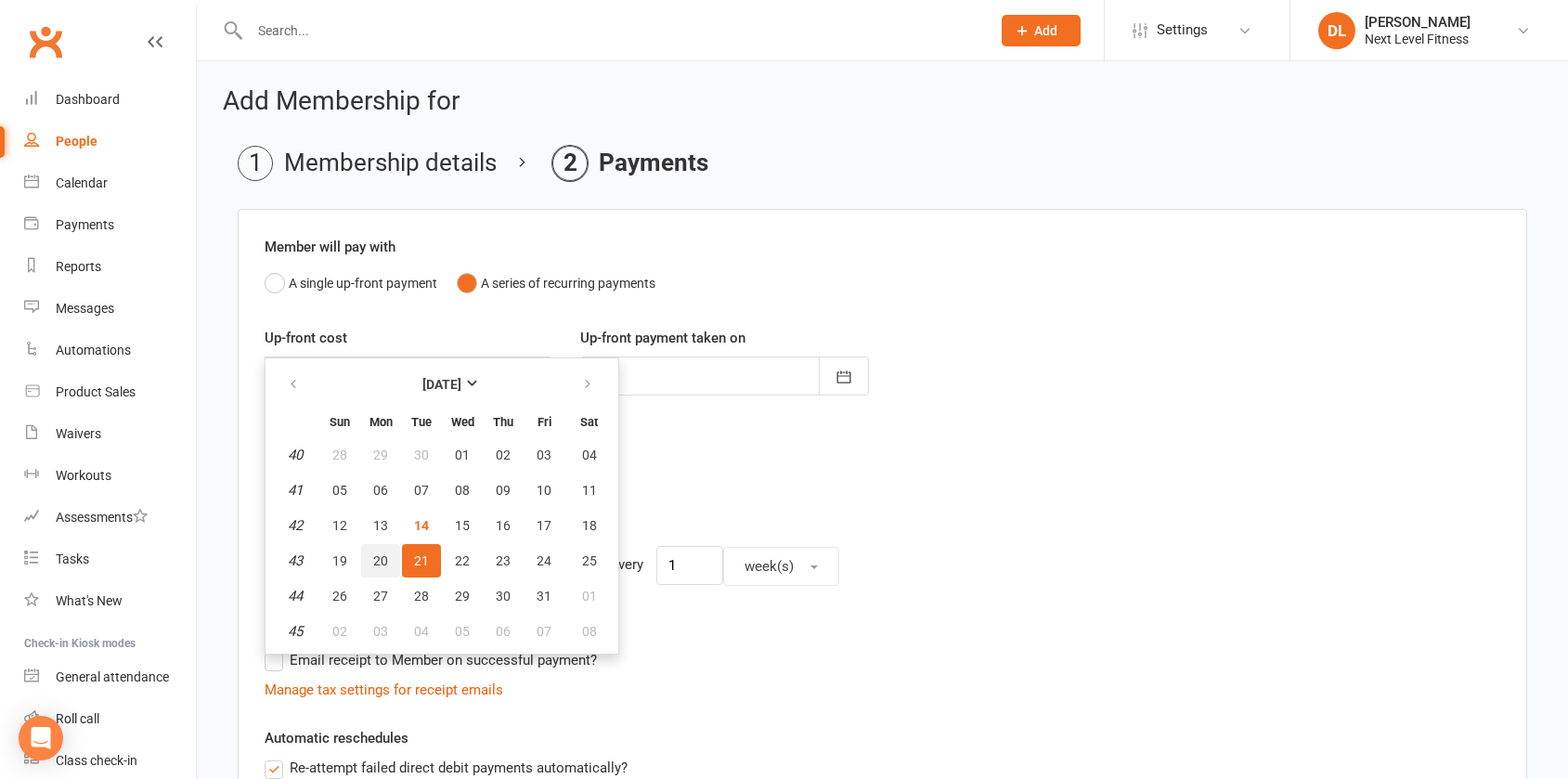
click at [380, 566] on span "20" at bounding box center [380, 560] width 15 height 15
type input "[DATE]"
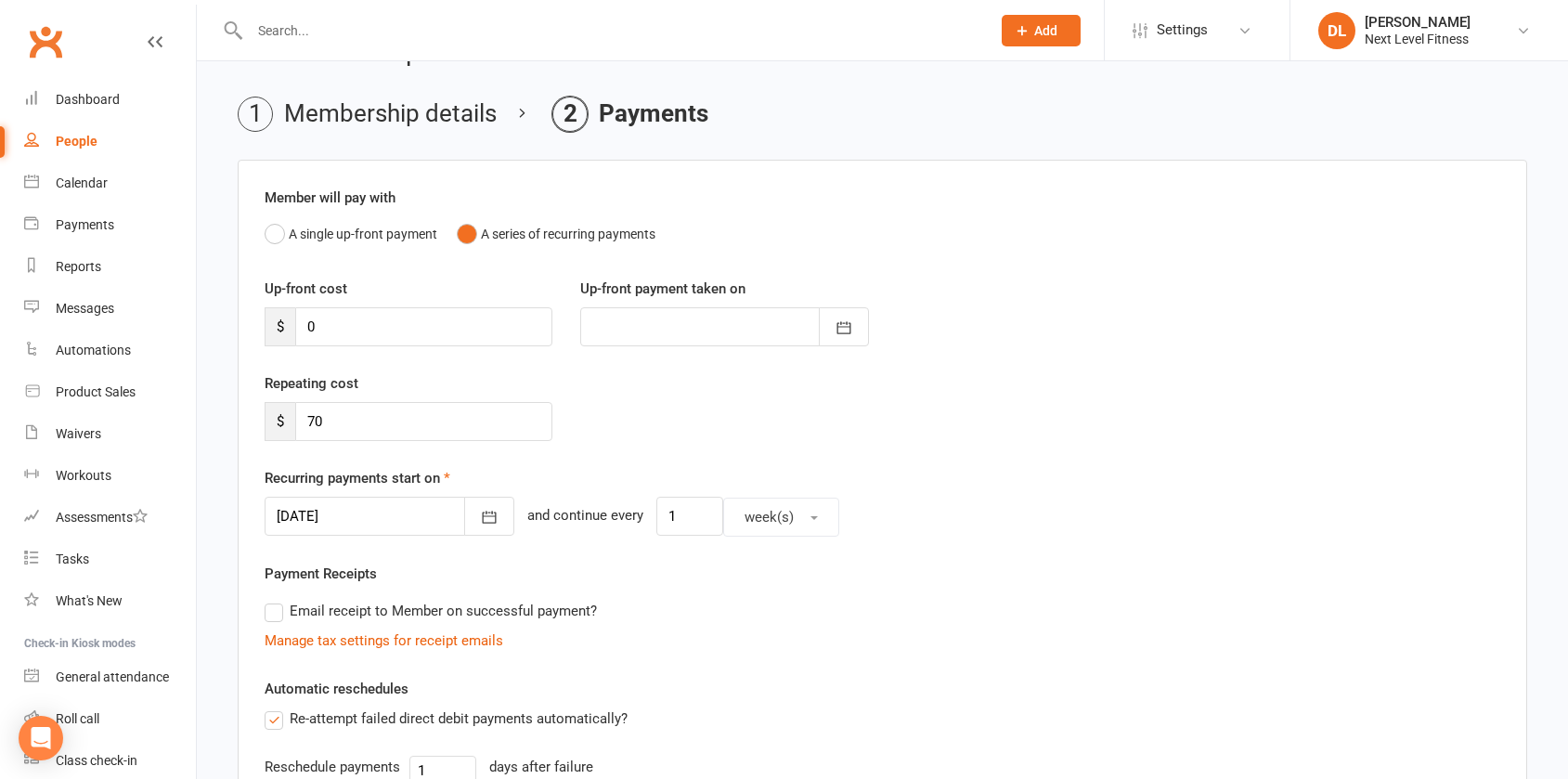
scroll to position [93, 0]
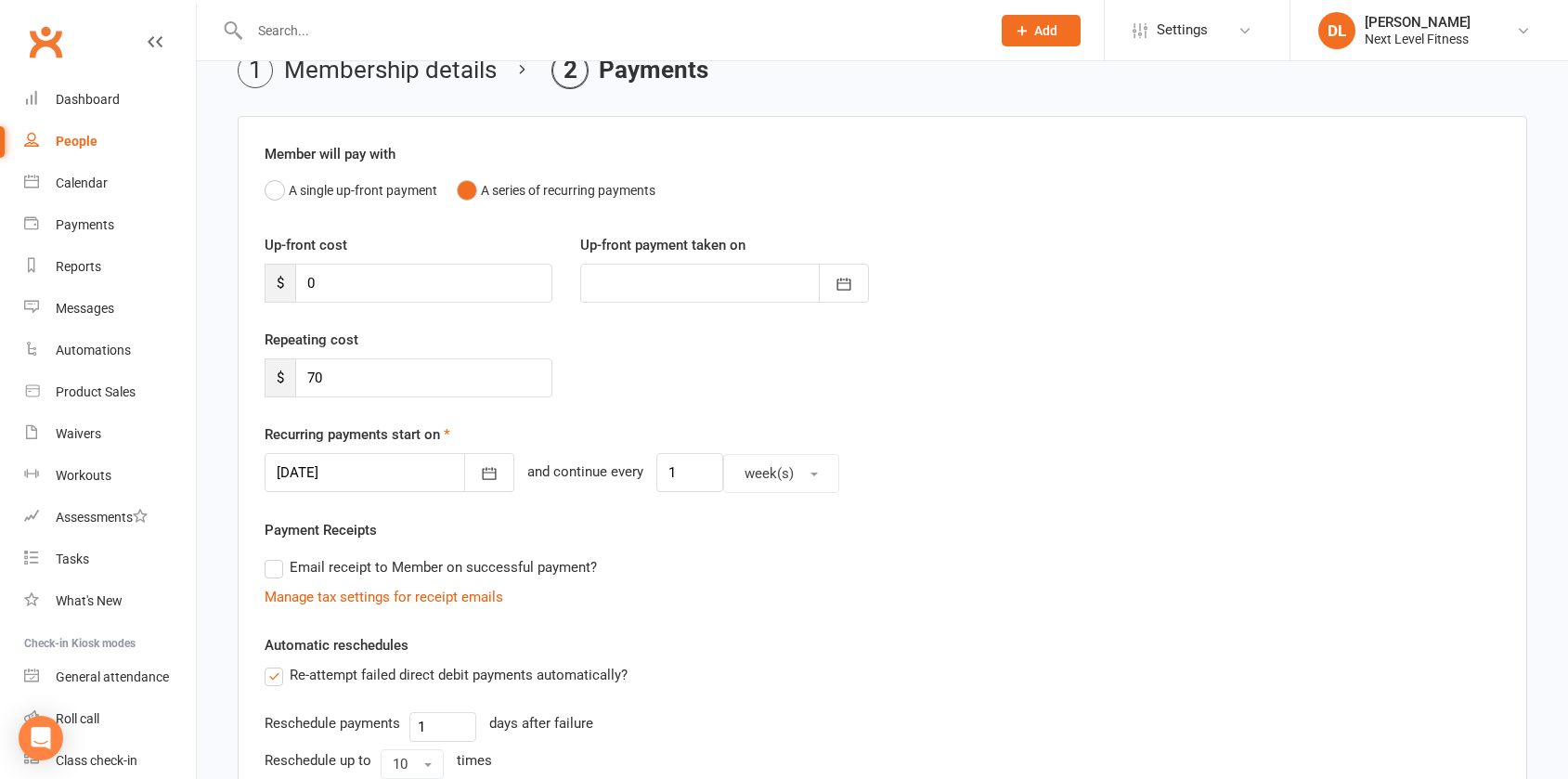
click at [676, 286] on div at bounding box center [723, 283] width 288 height 39
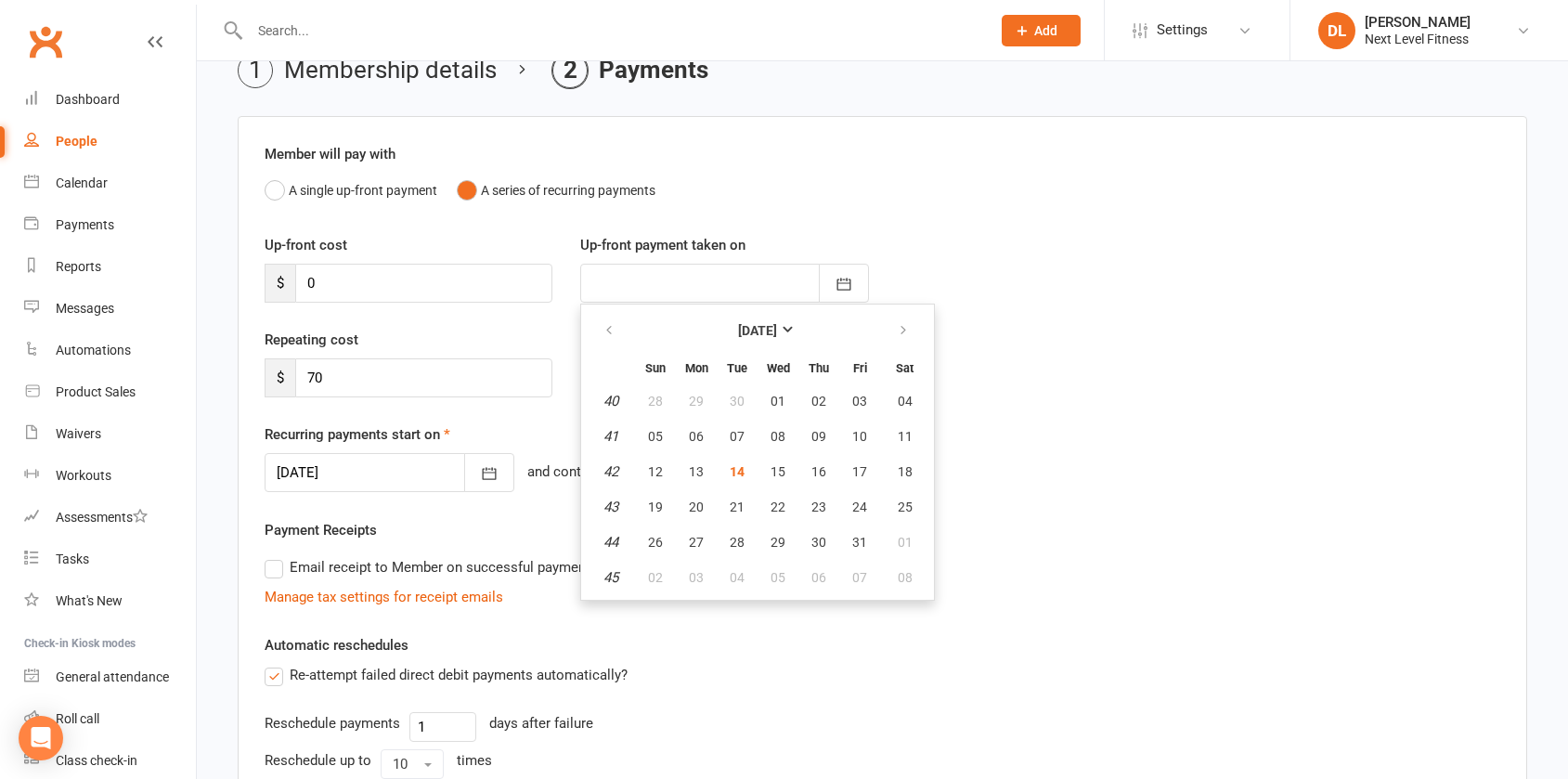
click at [681, 286] on div at bounding box center [723, 283] width 288 height 39
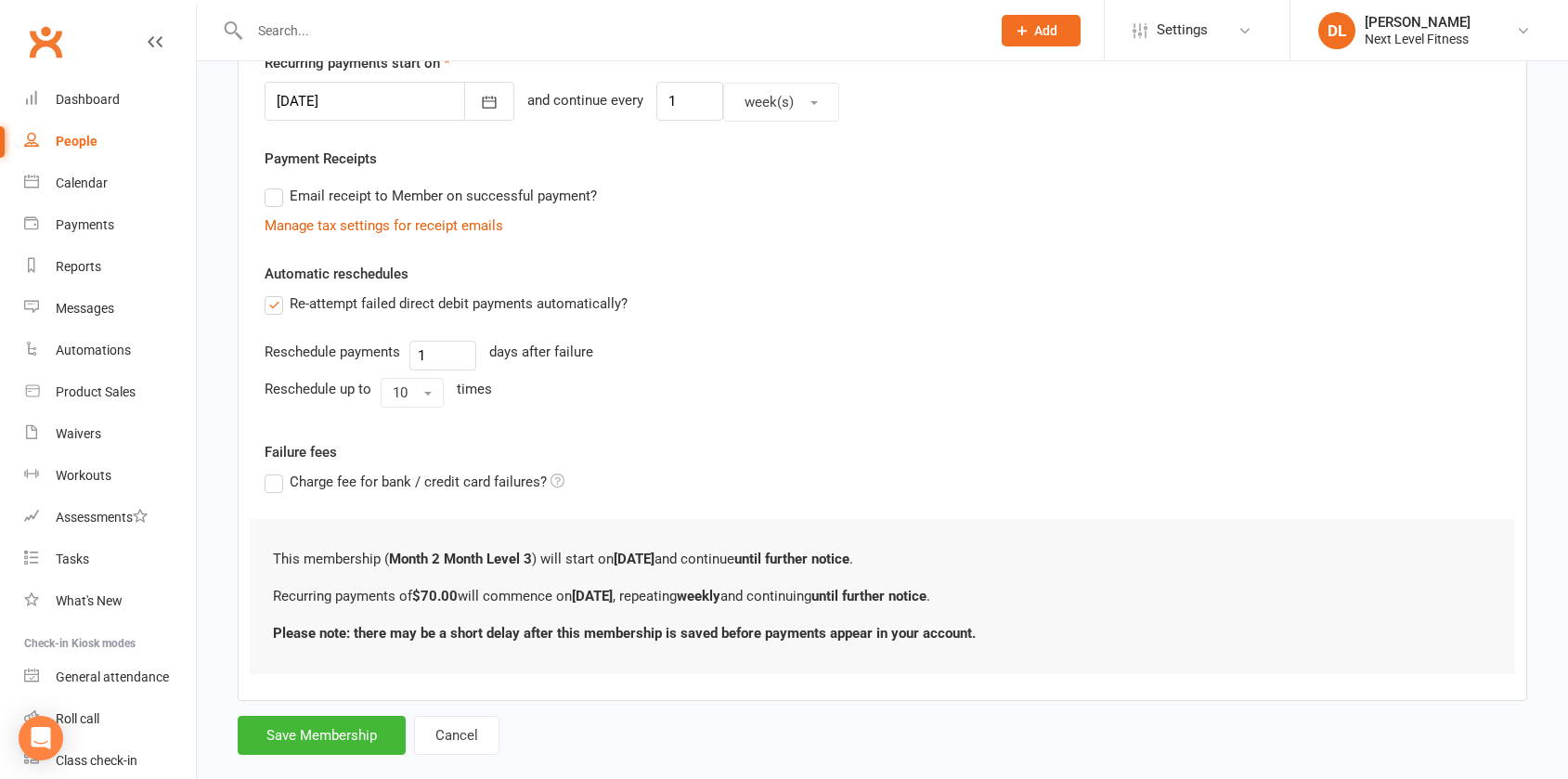
scroll to position [497, 0]
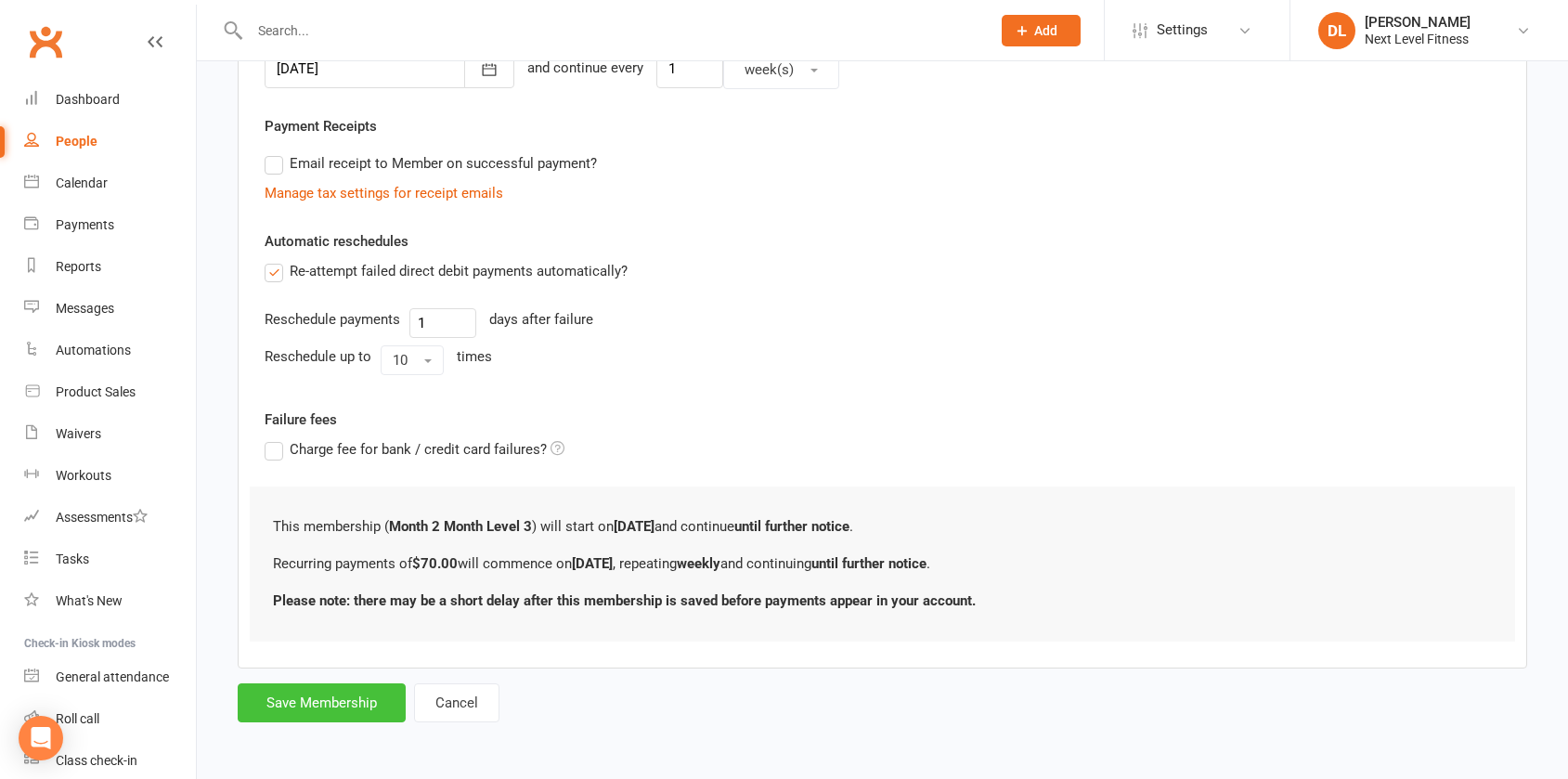
click at [346, 708] on button "Save Membership" at bounding box center [321, 702] width 168 height 39
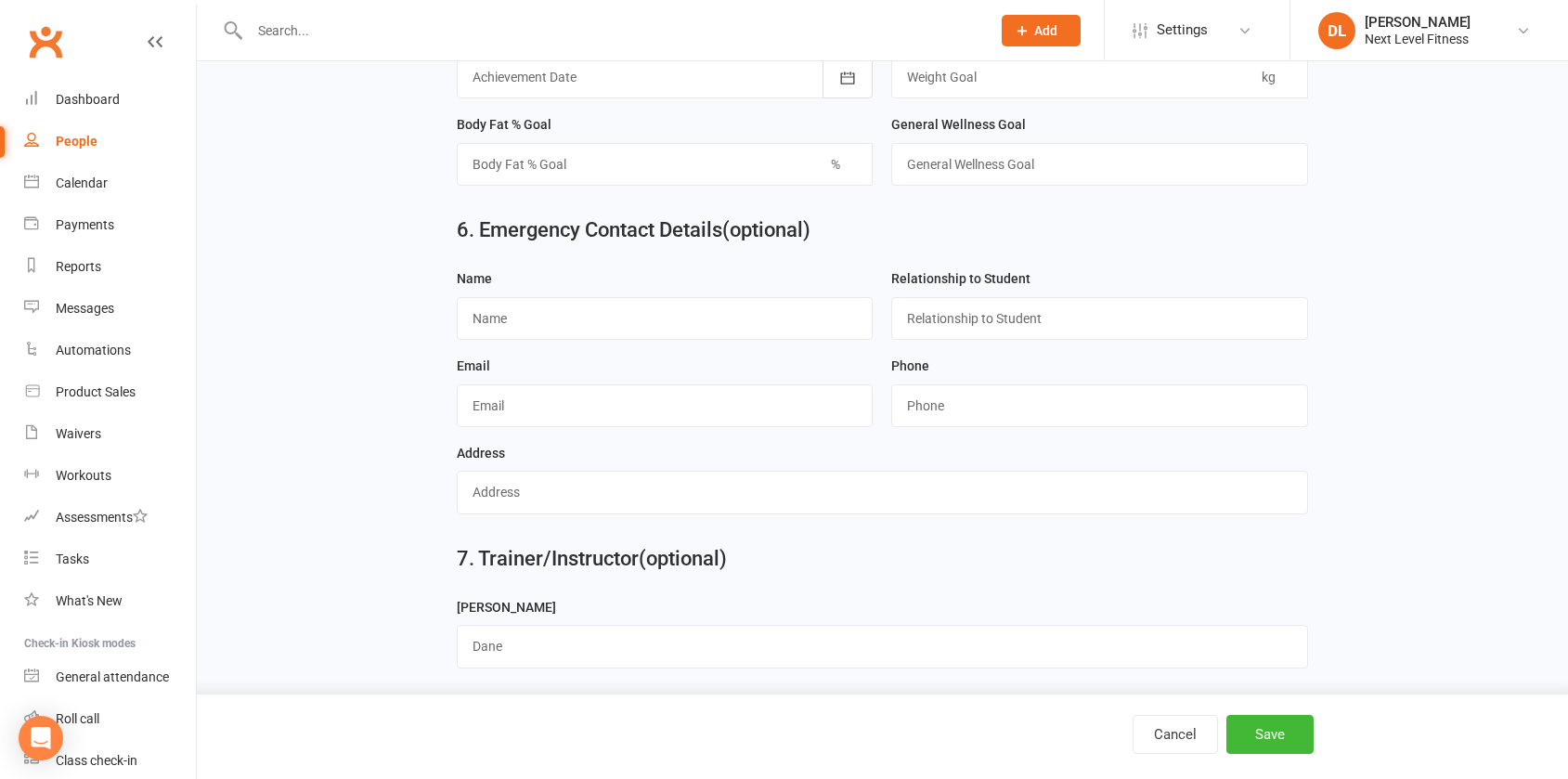
scroll to position [1352, 0]
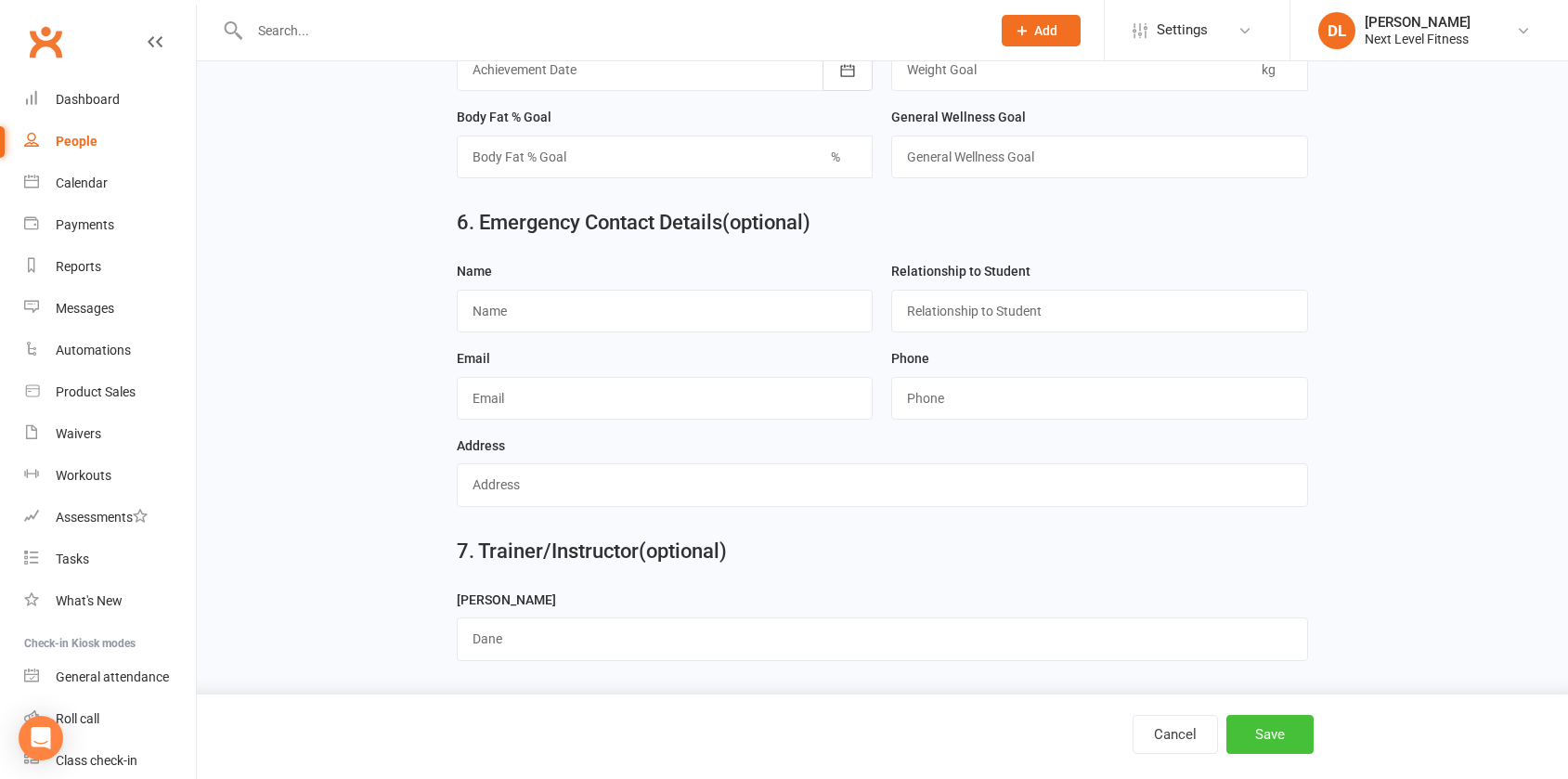
click at [1250, 733] on button "Save" at bounding box center [1269, 734] width 87 height 39
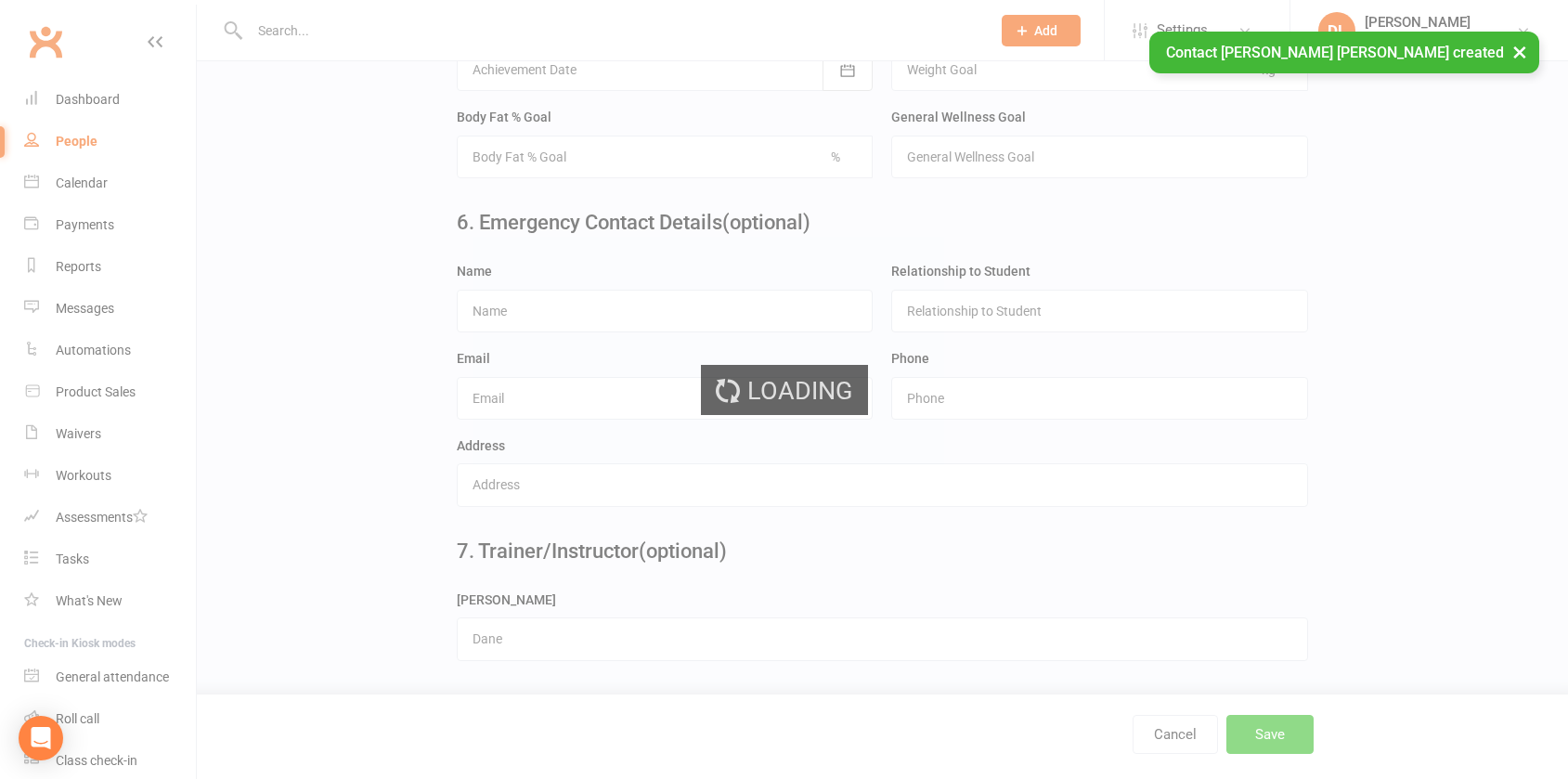
scroll to position [0, 0]
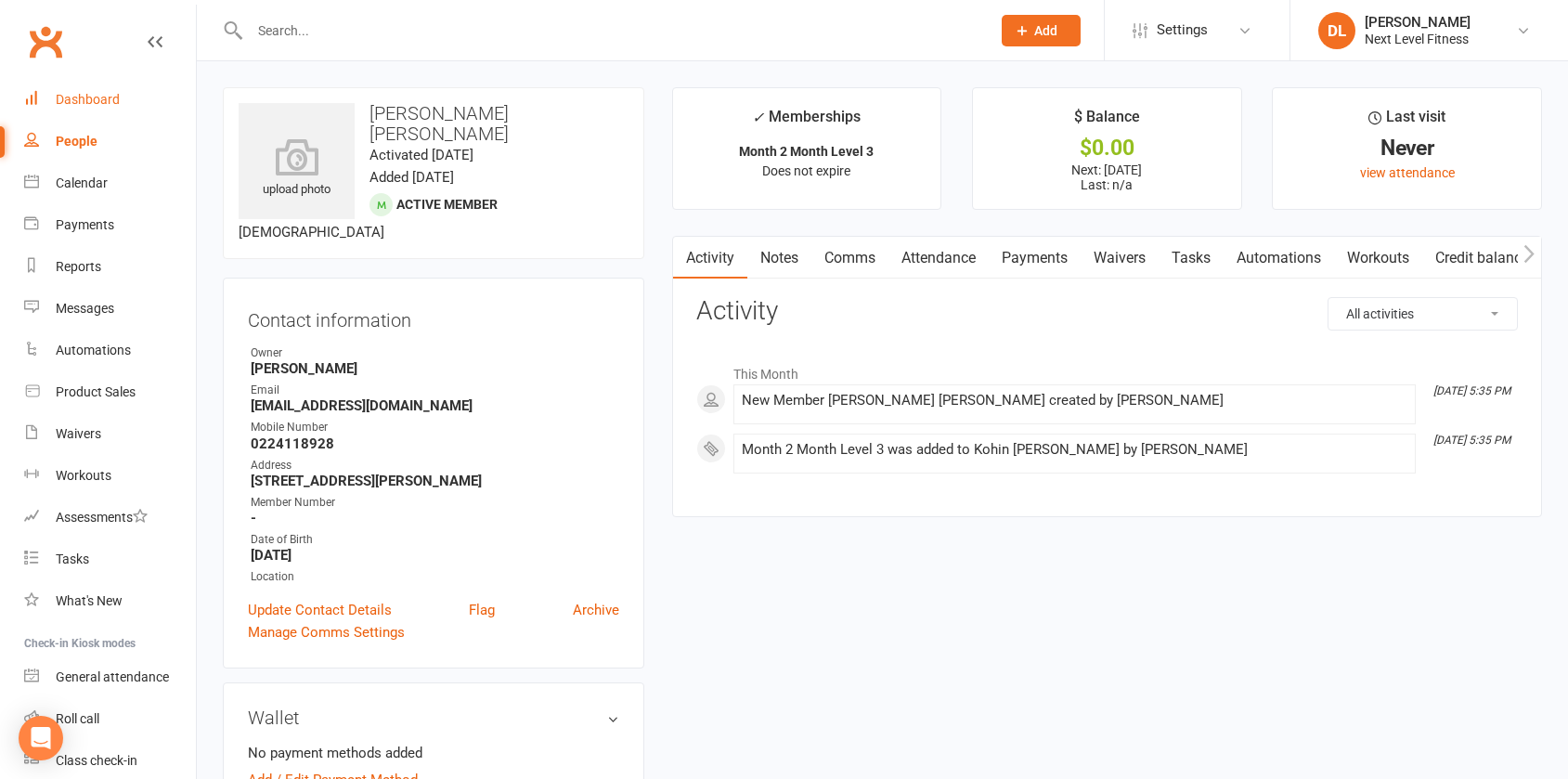
click at [86, 94] on div "Dashboard" at bounding box center [87, 99] width 64 height 15
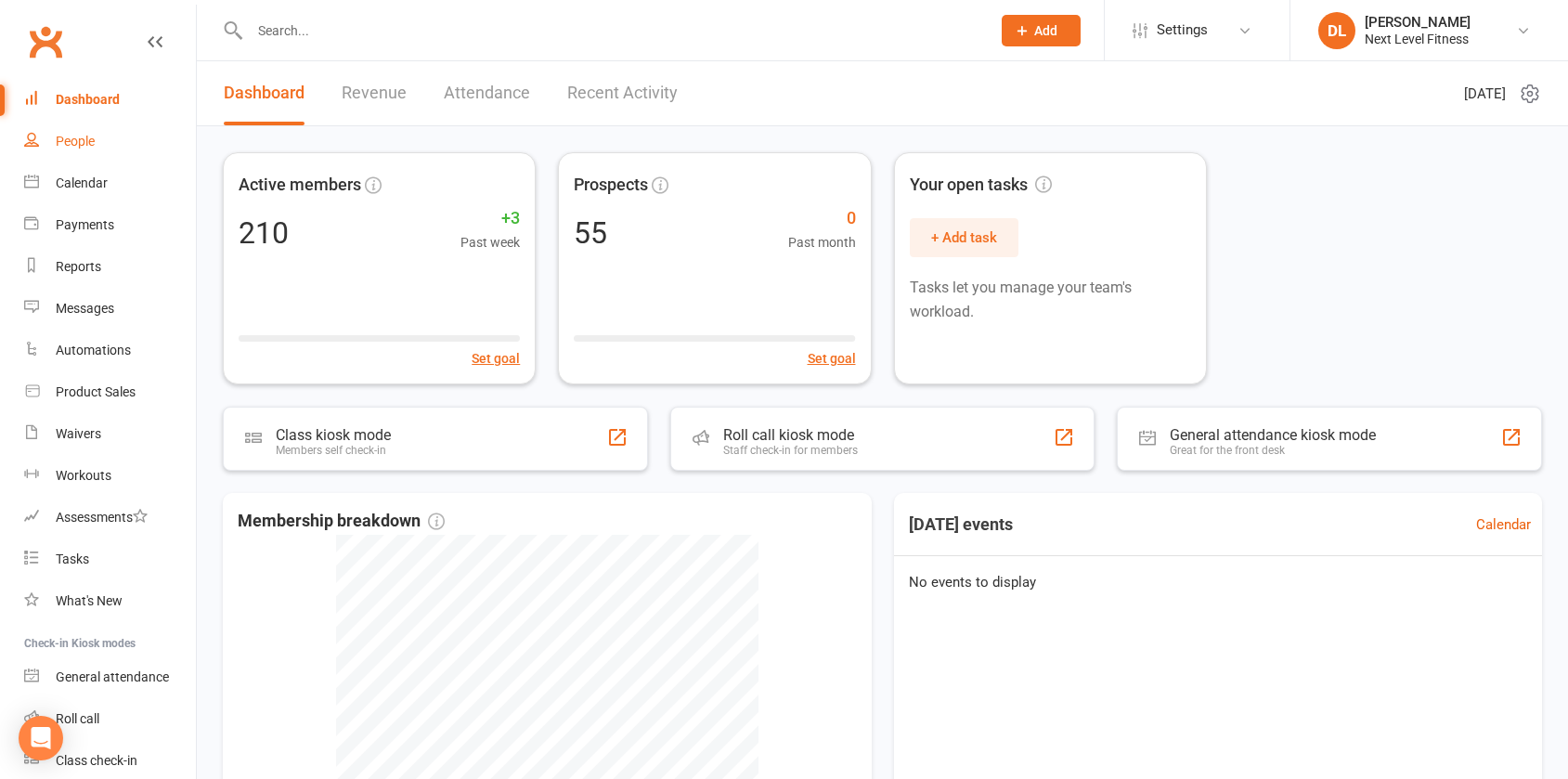
click at [112, 137] on link "People" at bounding box center [110, 141] width 172 height 42
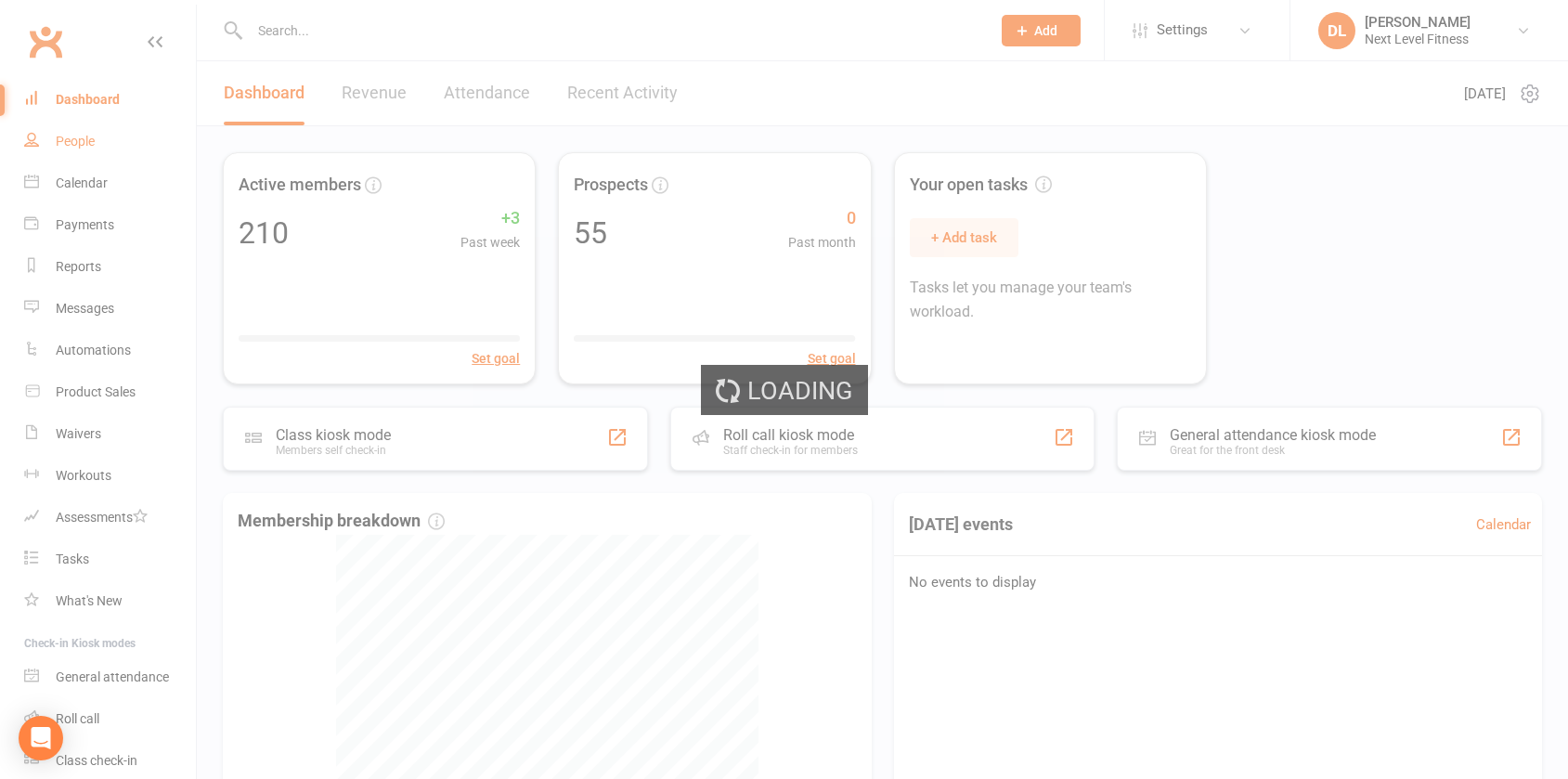
select select "100"
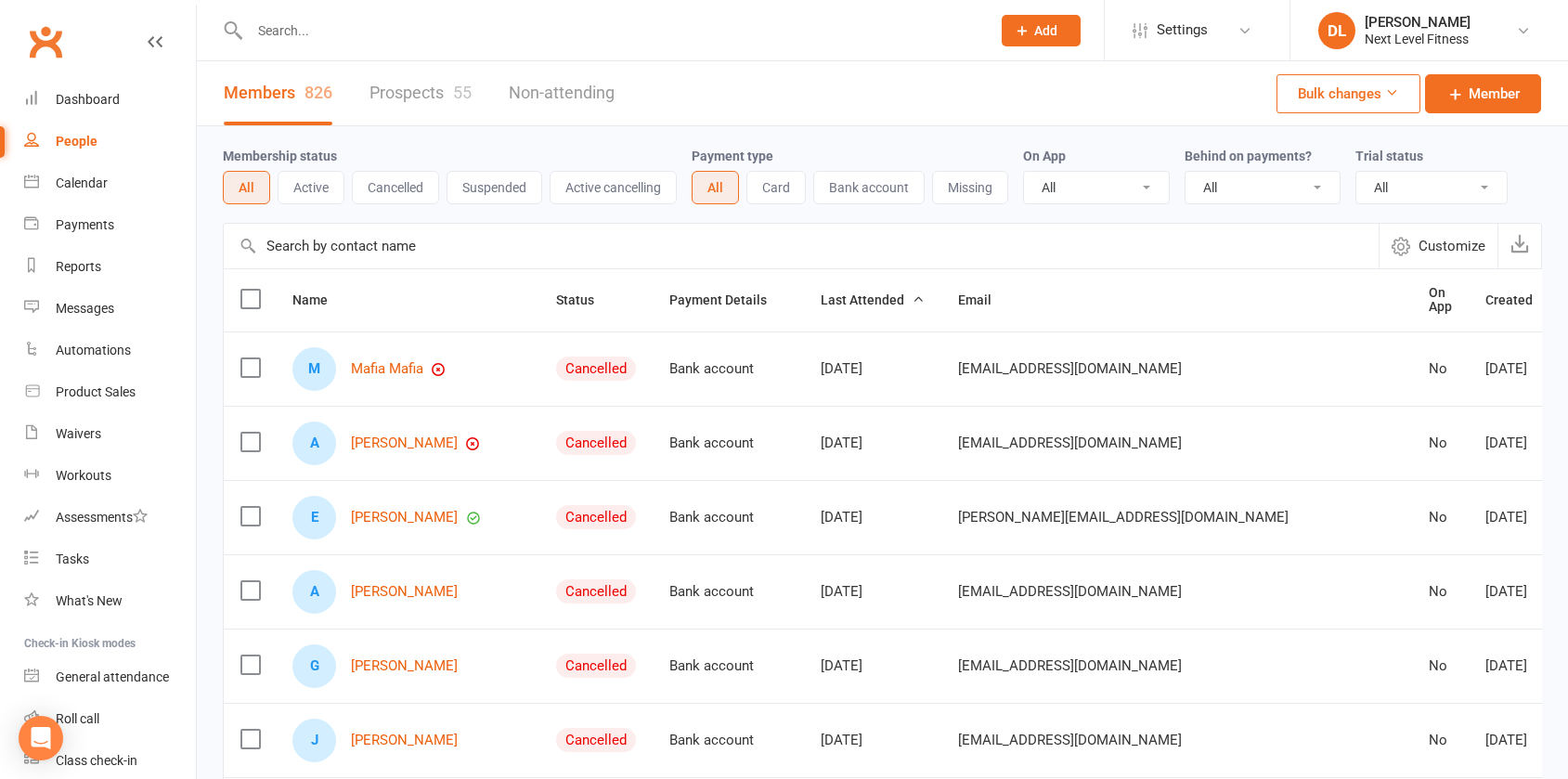
click at [327, 250] on input "text" at bounding box center [801, 246] width 1155 height 45
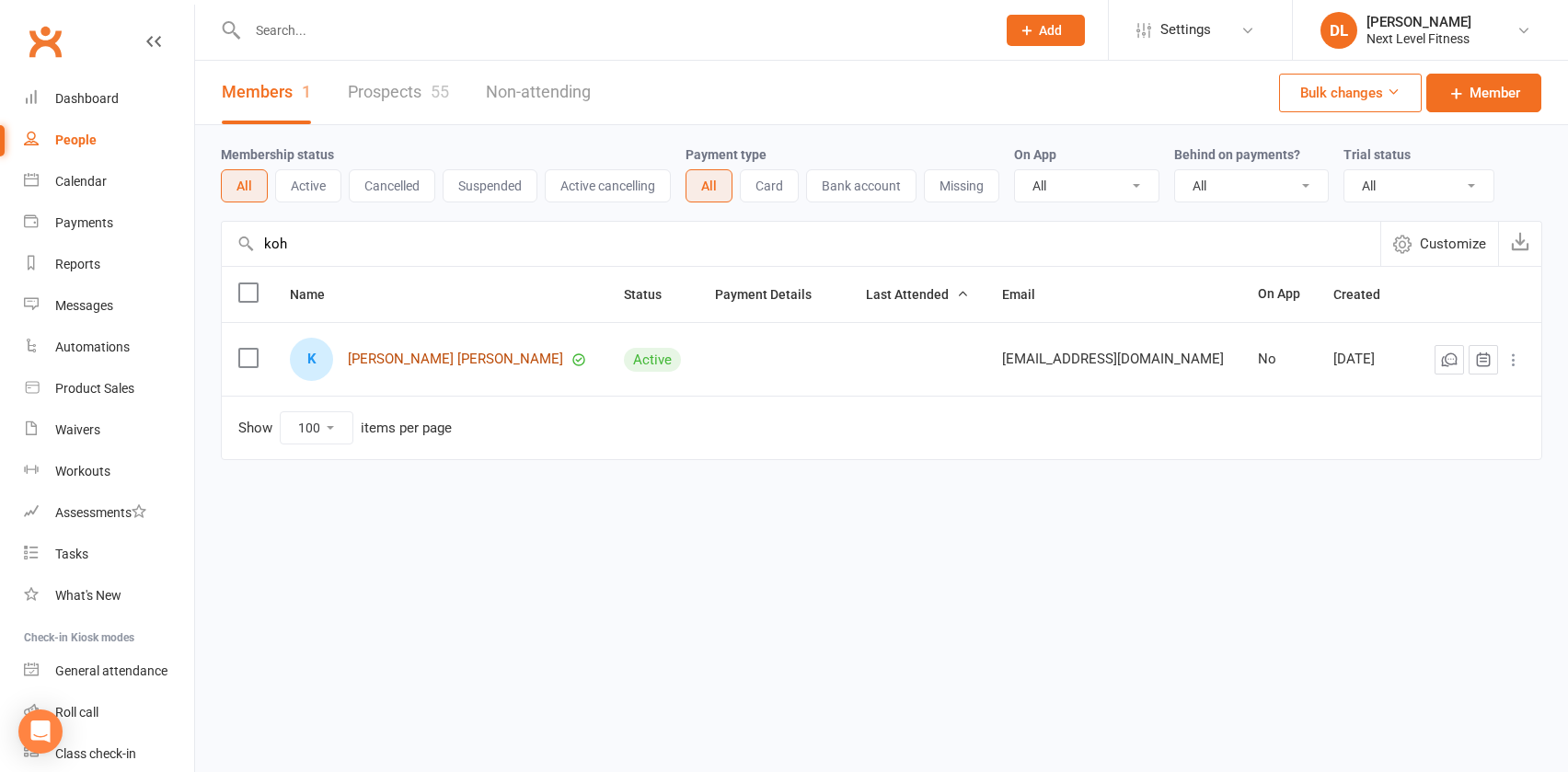
type input "koh"
click at [431, 367] on link "[PERSON_NAME] [PERSON_NAME]" at bounding box center [456, 360] width 215 height 15
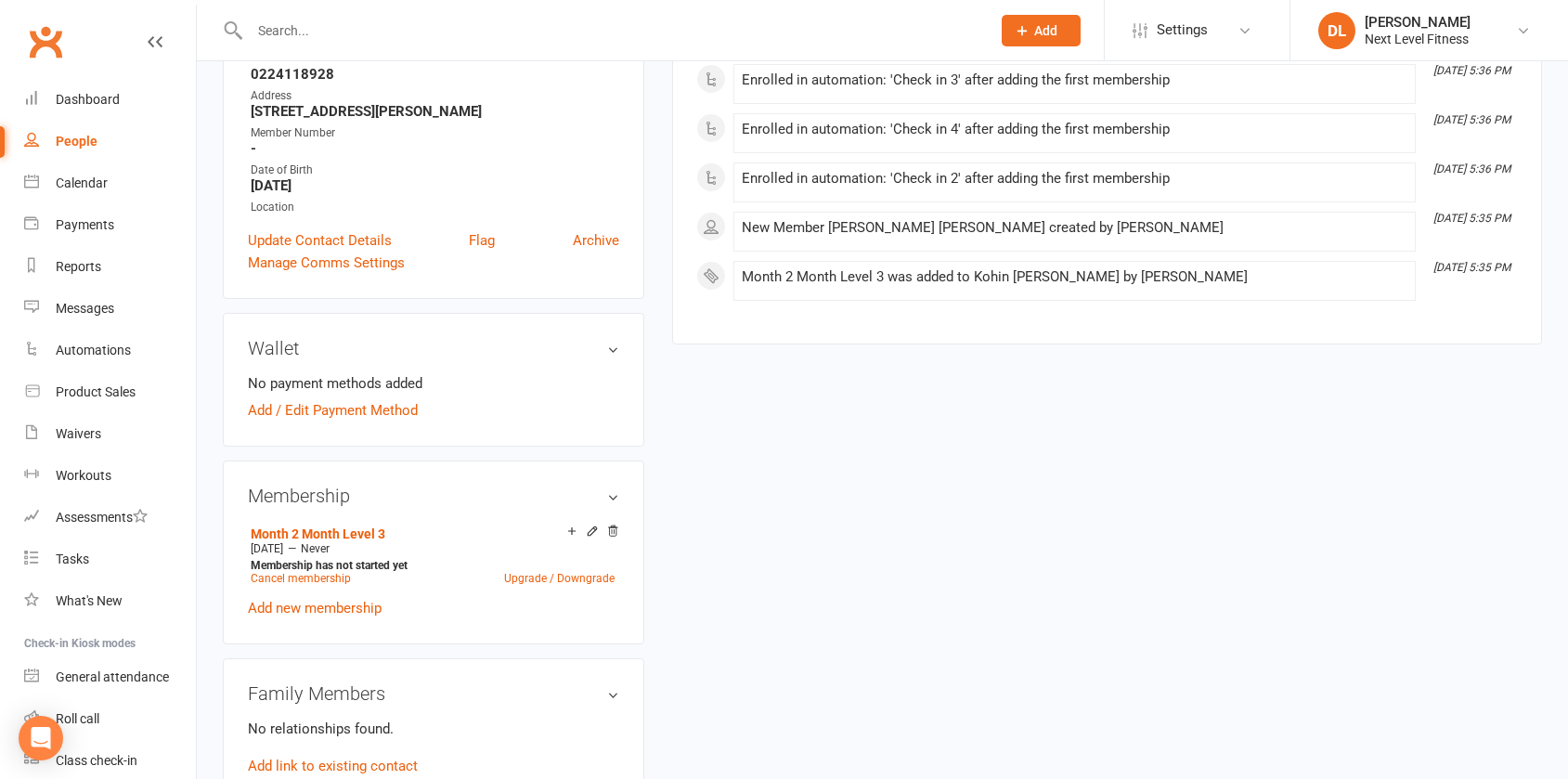
scroll to position [372, 0]
click at [305, 398] on link "Add / Edit Payment Method" at bounding box center [333, 408] width 170 height 22
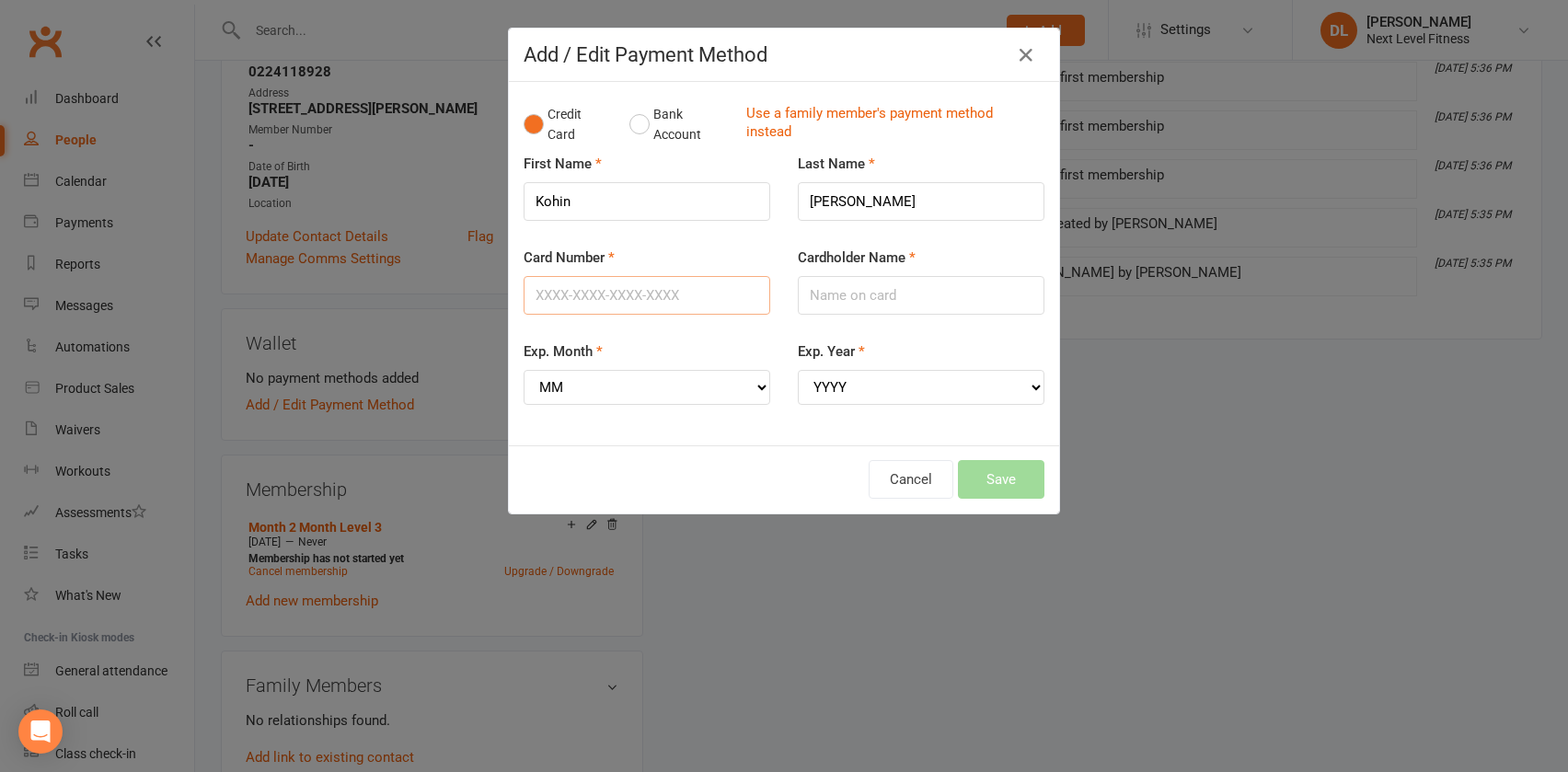
click at [646, 296] on input "Card Number" at bounding box center [647, 295] width 247 height 38
type input "010707"
click at [644, 121] on button "Bank Account" at bounding box center [681, 125] width 102 height 56
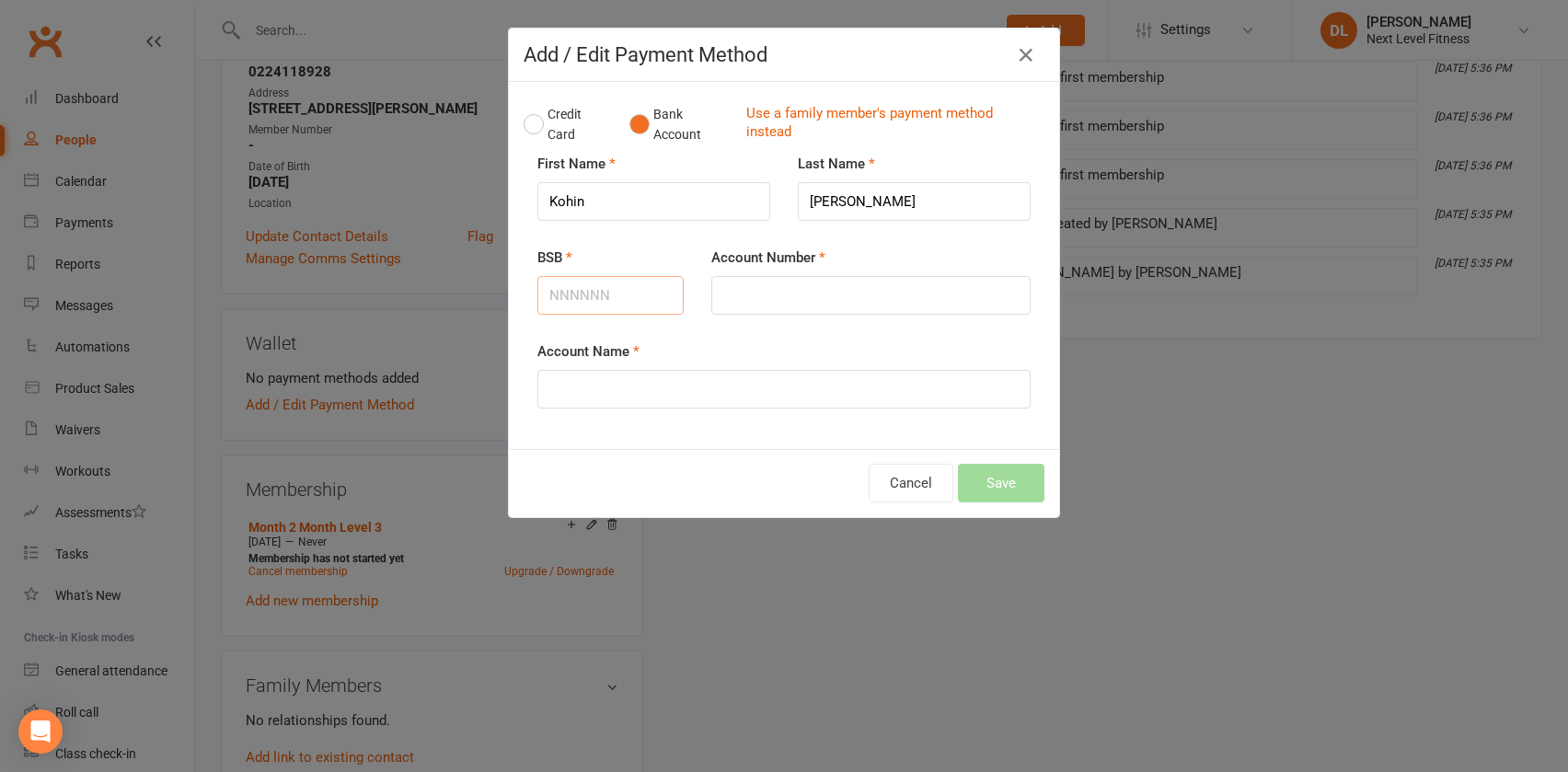
click at [596, 294] on input "BSB" at bounding box center [610, 295] width 146 height 38
click at [563, 254] on label "BSB" at bounding box center [555, 258] width 35 height 22
click at [563, 276] on input "BSB" at bounding box center [610, 295] width 146 height 38
click at [562, 255] on label "BSB" at bounding box center [555, 258] width 35 height 22
click at [562, 276] on input "BSB" at bounding box center [610, 295] width 146 height 38
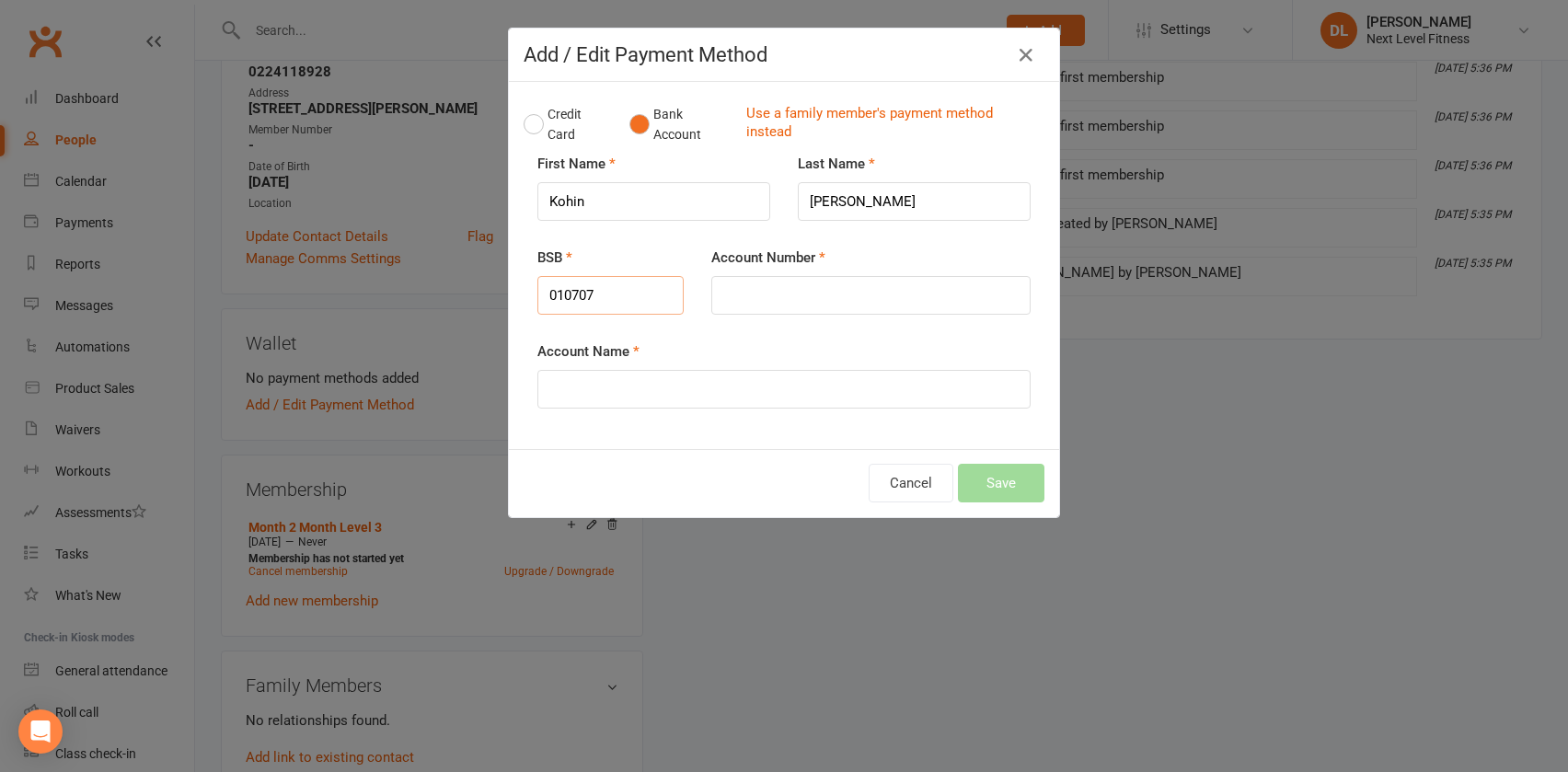
type input "010707"
click at [794, 292] on input "Account Number" at bounding box center [871, 295] width 319 height 38
type input "083221401"
click at [646, 389] on input "Account Name" at bounding box center [784, 389] width 493 height 38
type input "[PERSON_NAME] [PERSON_NAME]"
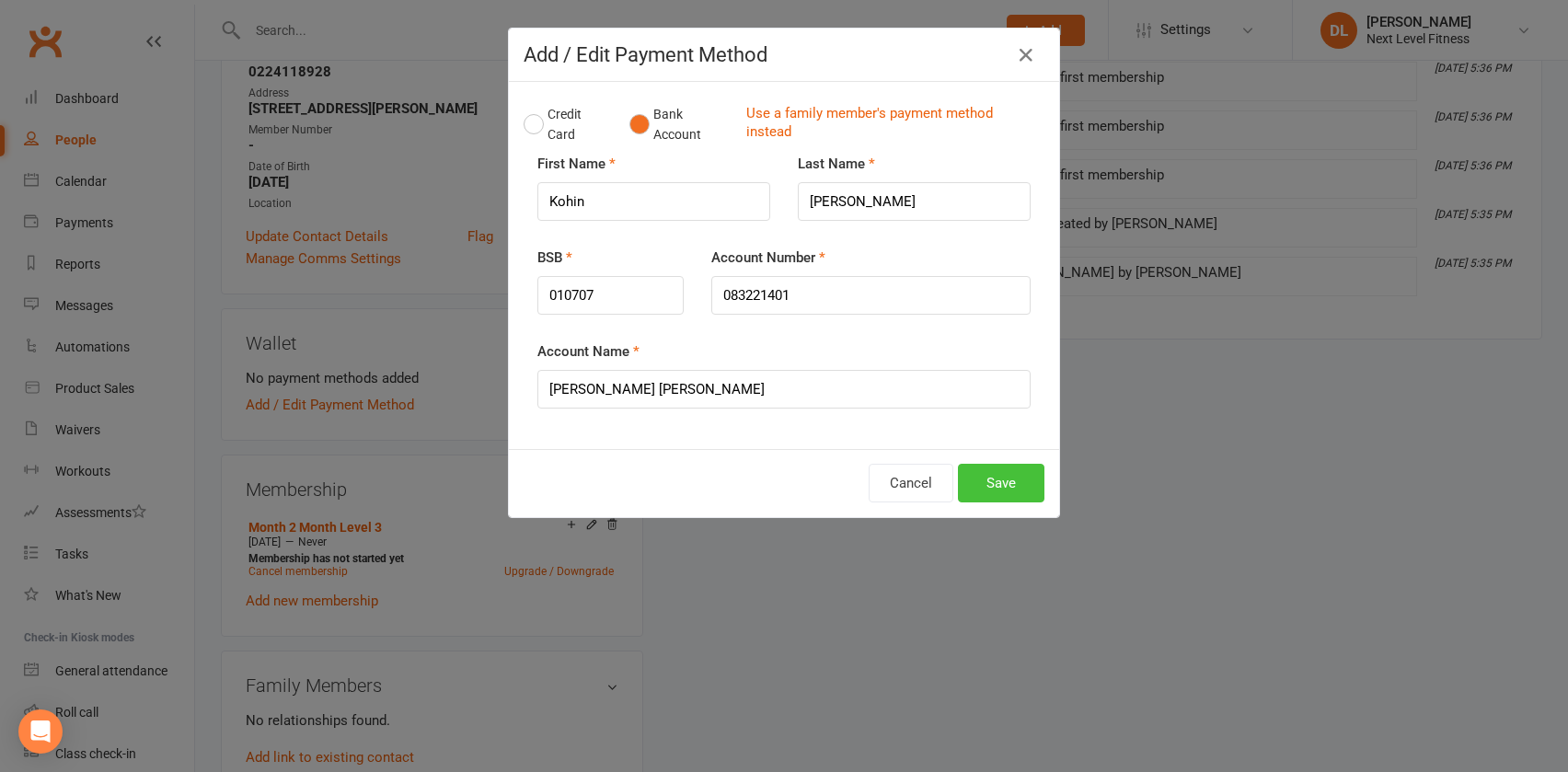
click at [998, 488] on button "Save" at bounding box center [1001, 483] width 87 height 38
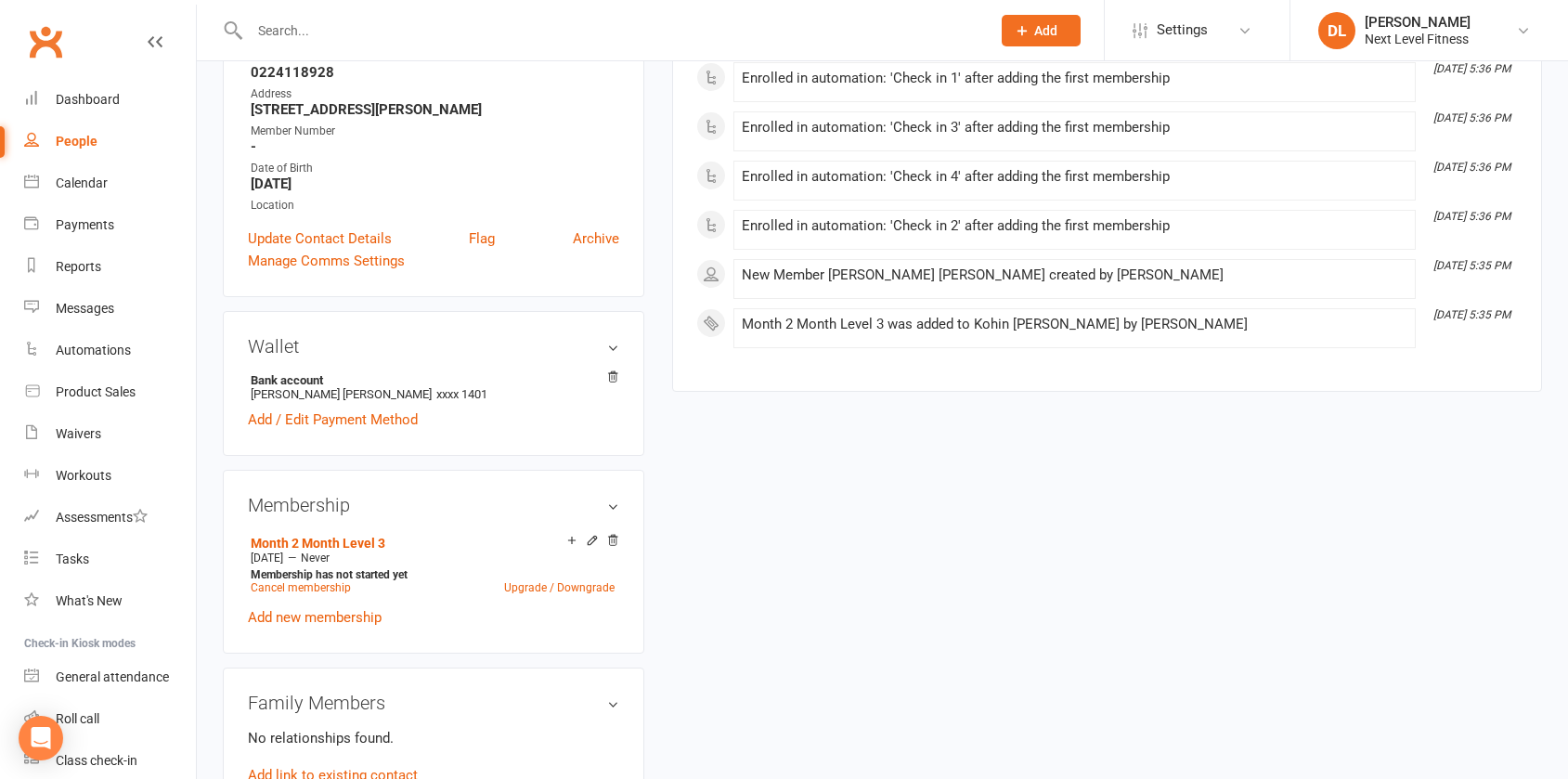
click at [291, 33] on input "text" at bounding box center [611, 30] width 733 height 26
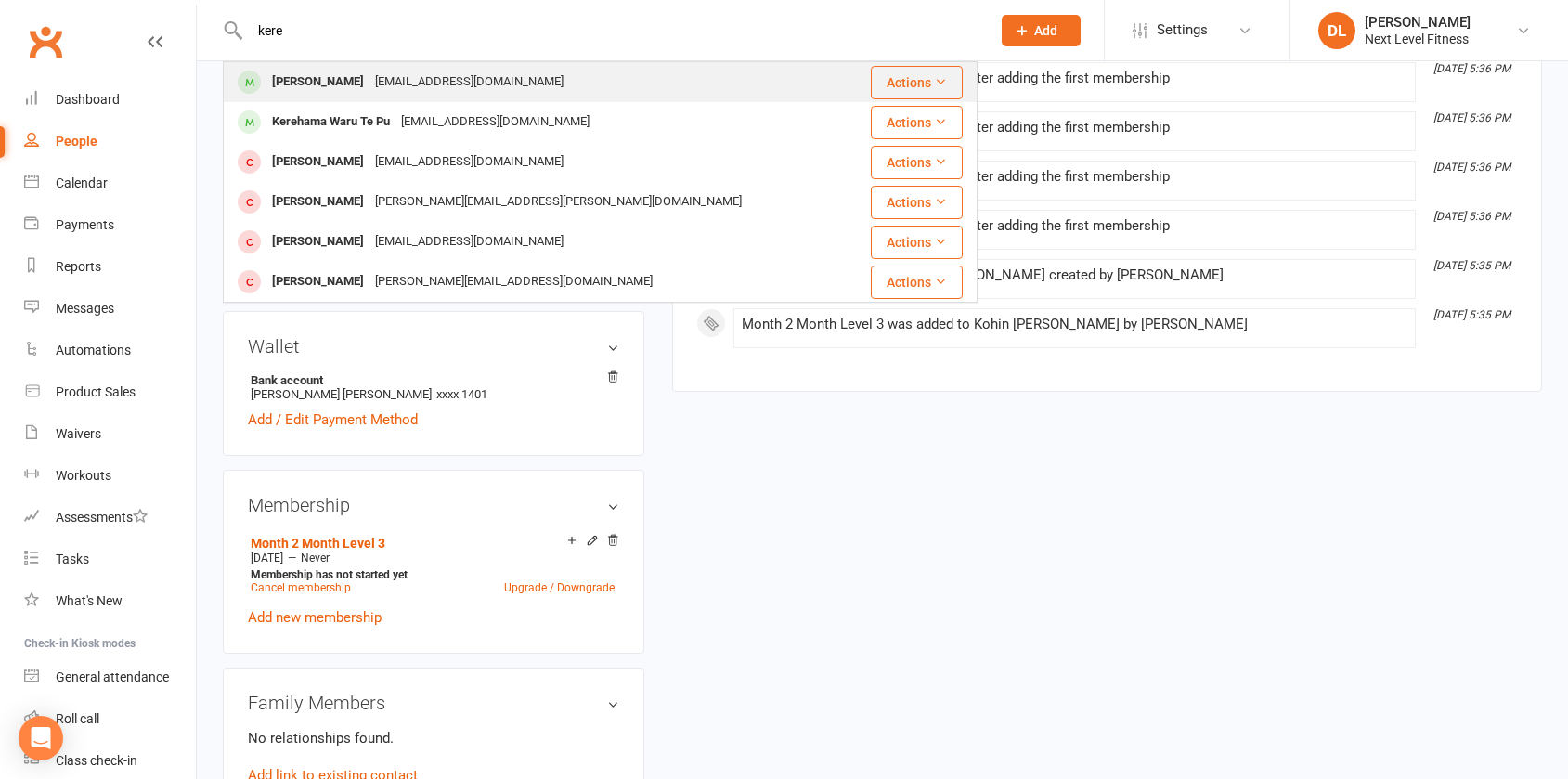
type input "kere"
click at [313, 83] on div "[PERSON_NAME]" at bounding box center [318, 82] width 103 height 27
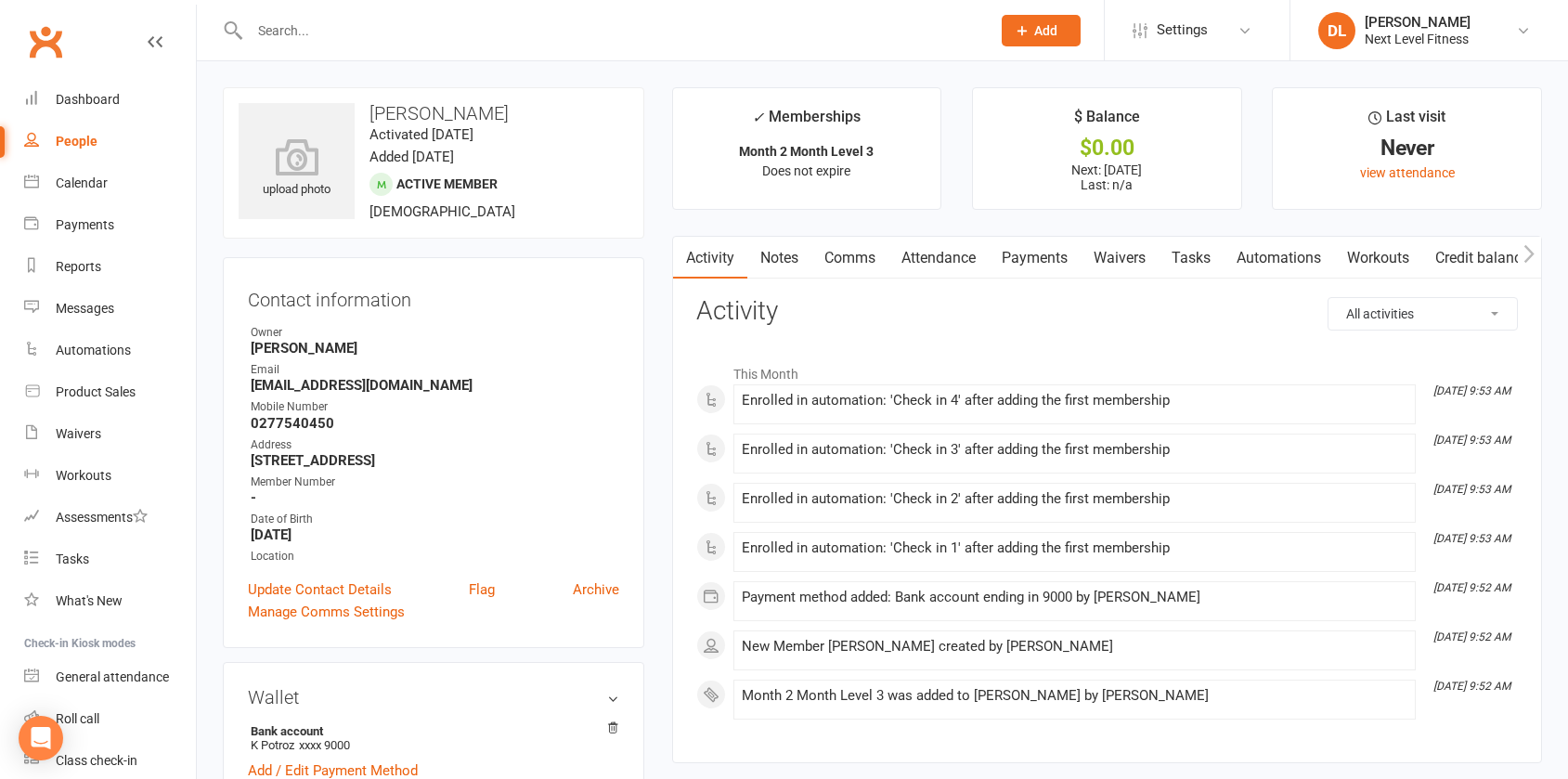
click at [305, 47] on div at bounding box center [600, 30] width 754 height 60
click at [314, 30] on input "text" at bounding box center [611, 30] width 733 height 26
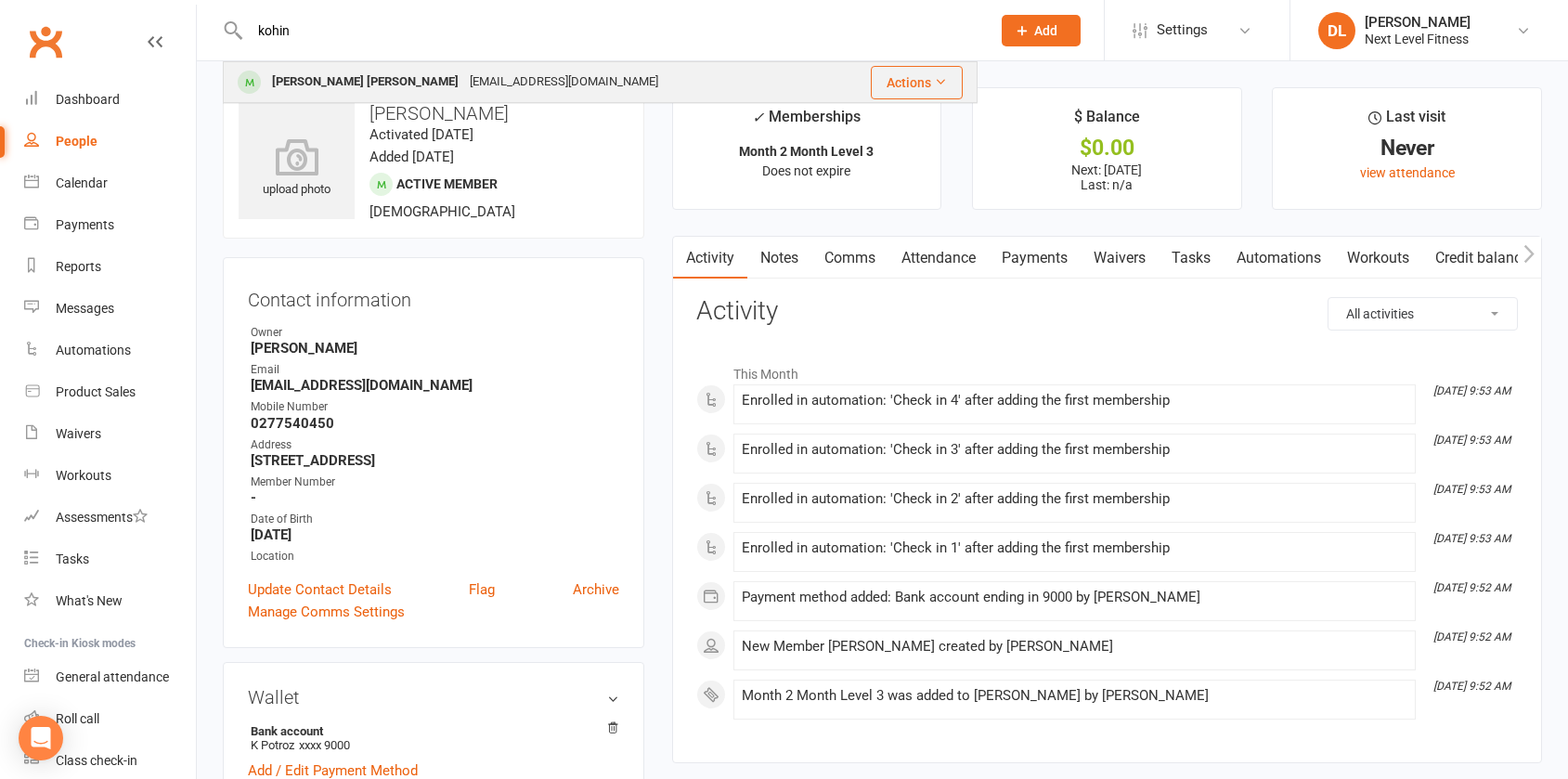
type input "kohin"
click at [465, 72] on div "[EMAIL_ADDRESS][DOMAIN_NAME]" at bounding box center [564, 82] width 200 height 27
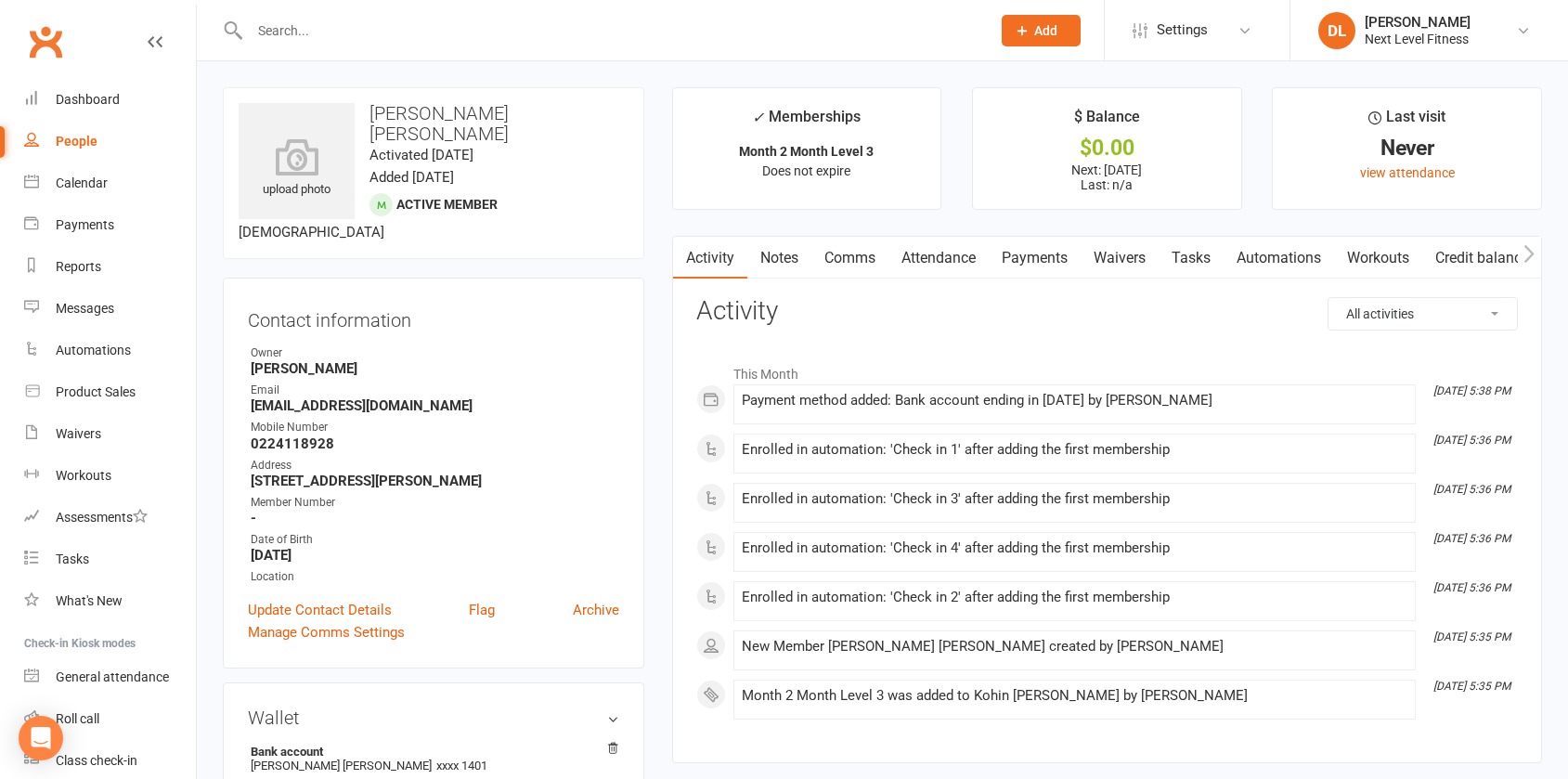
click at [1026, 263] on link "Payments" at bounding box center [1034, 258] width 92 height 43
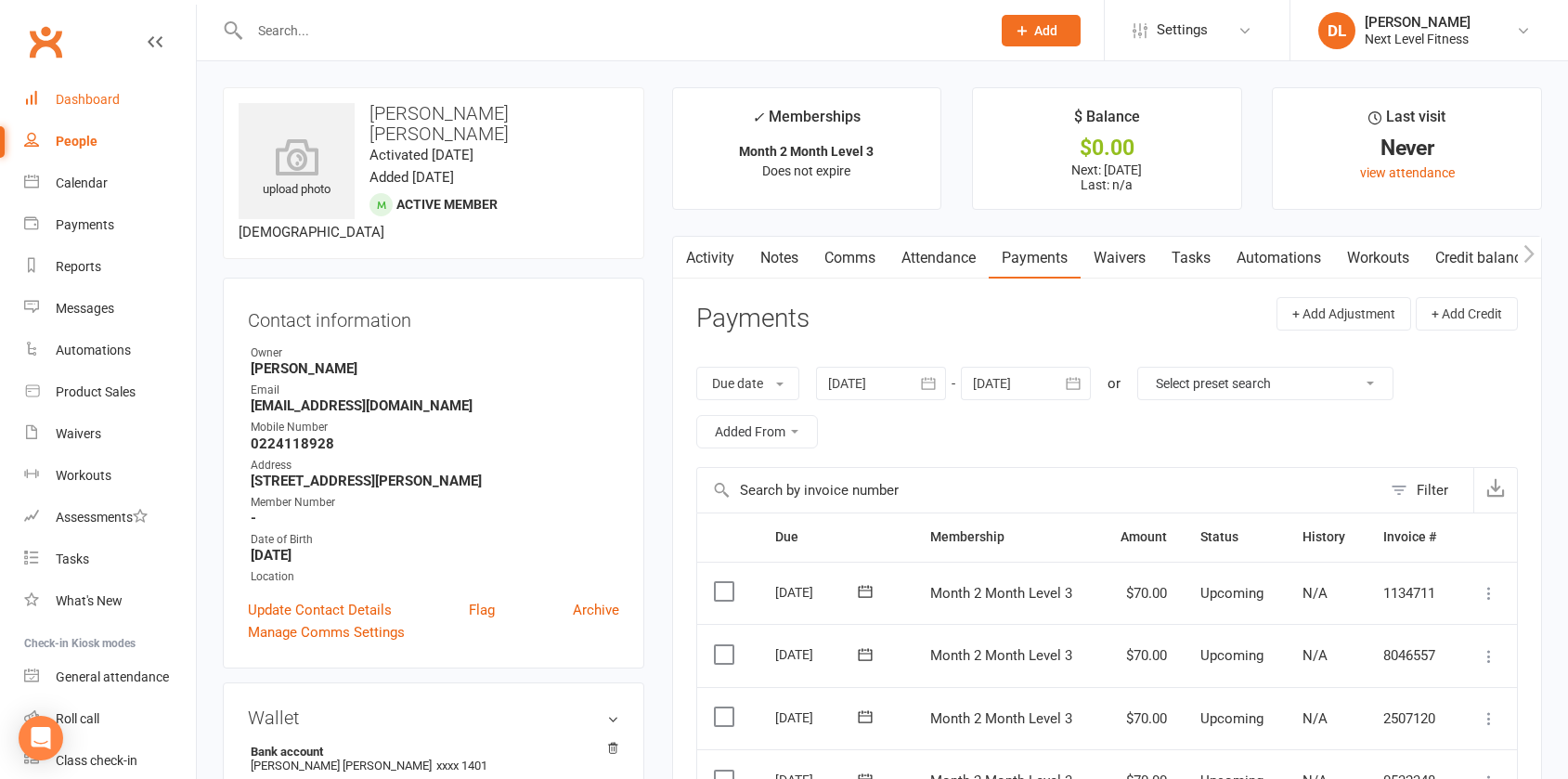
click at [107, 104] on div "Dashboard" at bounding box center [87, 99] width 64 height 15
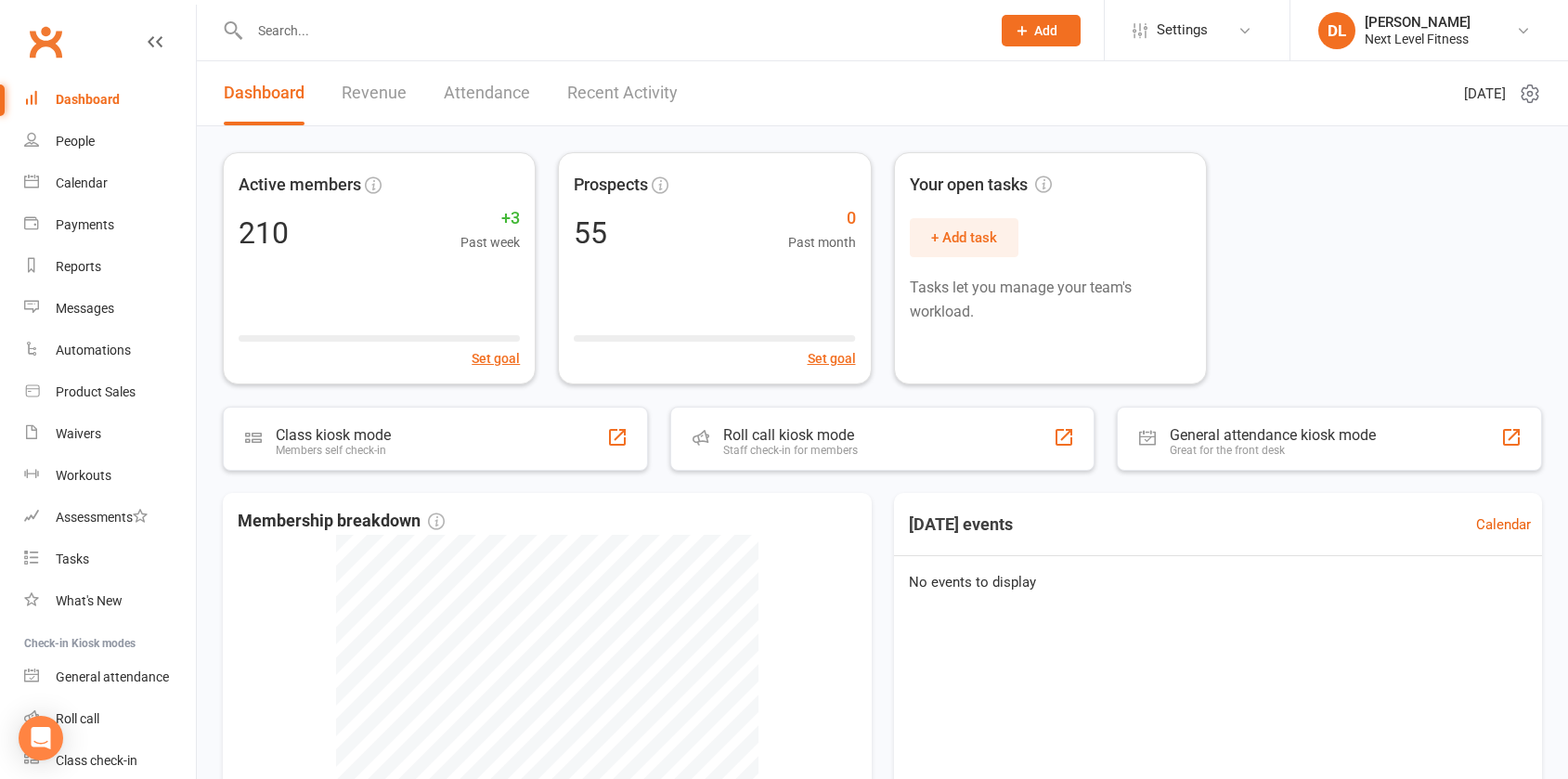
click at [274, 33] on input "text" at bounding box center [611, 30] width 733 height 26
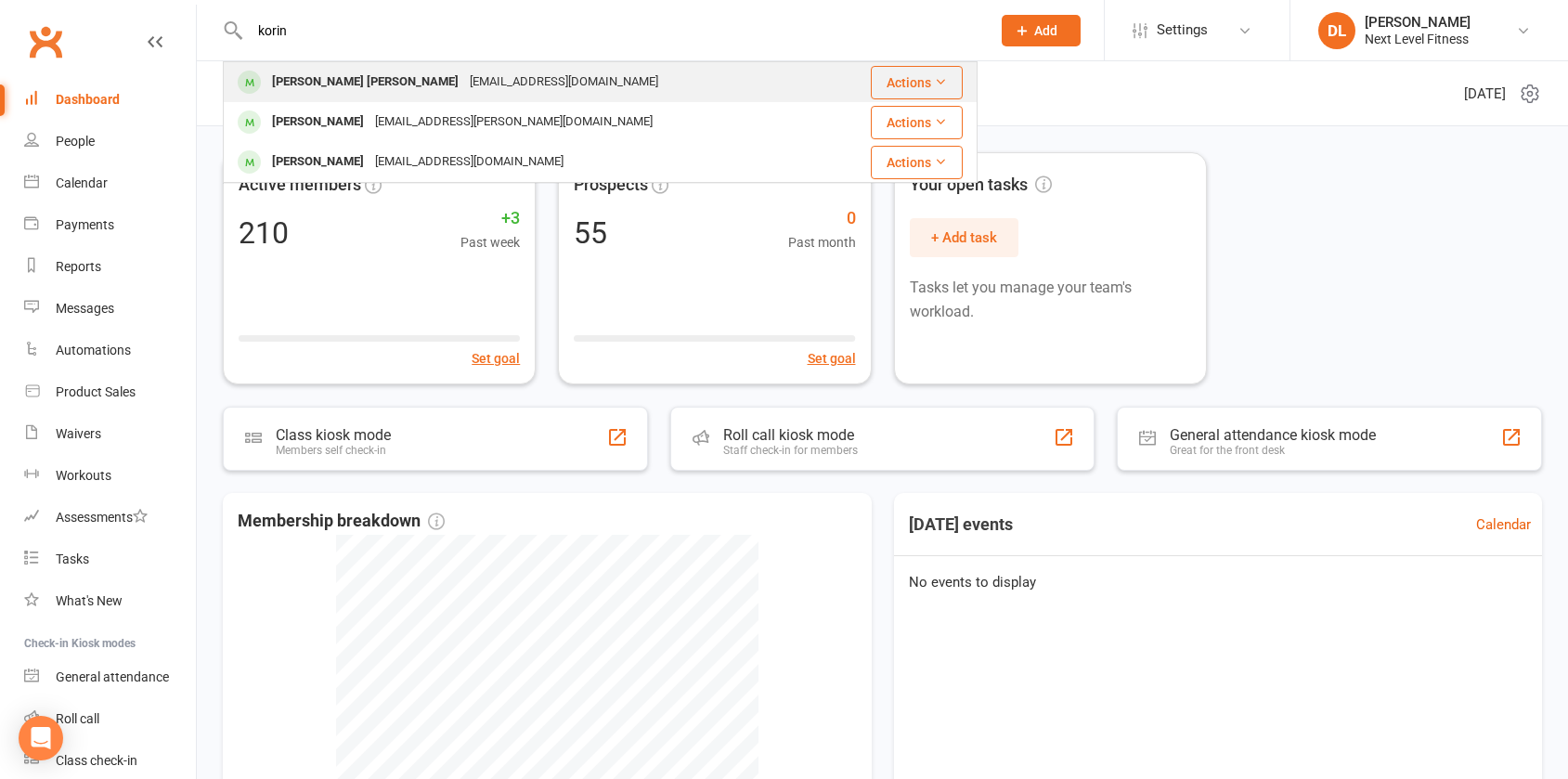
type input "korin"
click at [300, 84] on div "[PERSON_NAME] [PERSON_NAME]" at bounding box center [366, 82] width 198 height 27
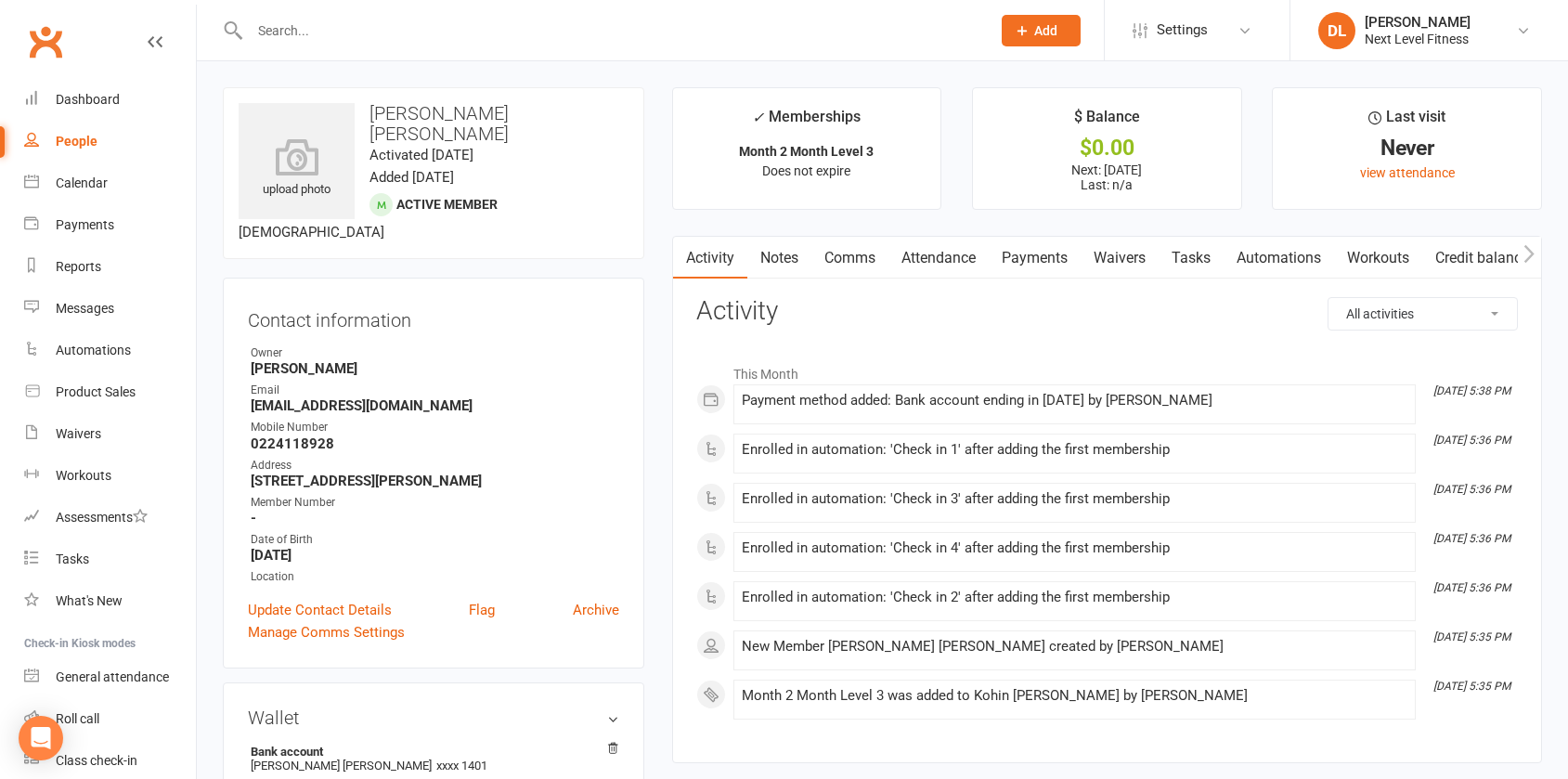
click at [1043, 260] on link "Payments" at bounding box center [1034, 258] width 92 height 43
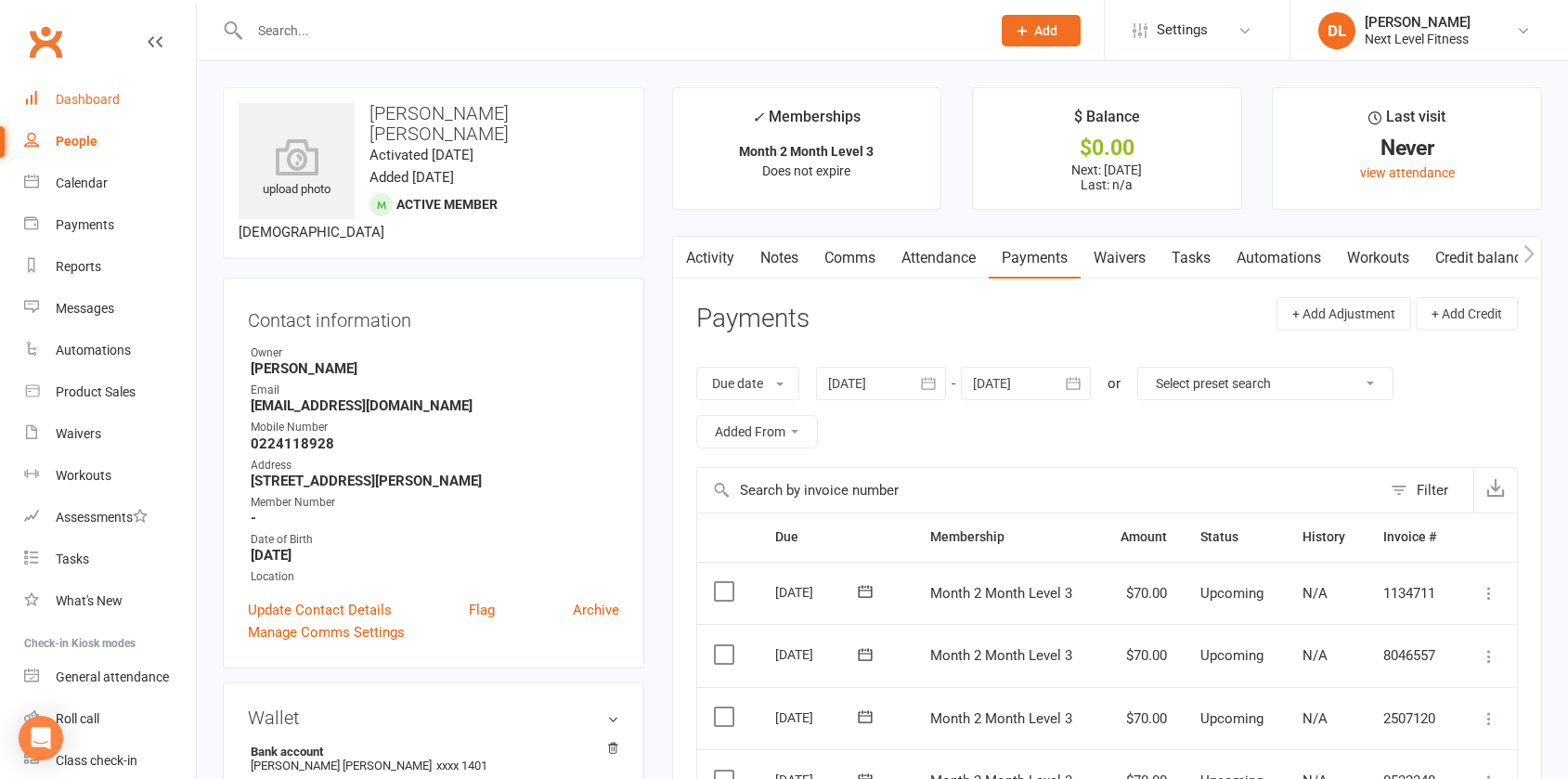
click at [91, 94] on div "Dashboard" at bounding box center [87, 99] width 64 height 15
